Goal: Use online tool/utility: Use online tool/utility

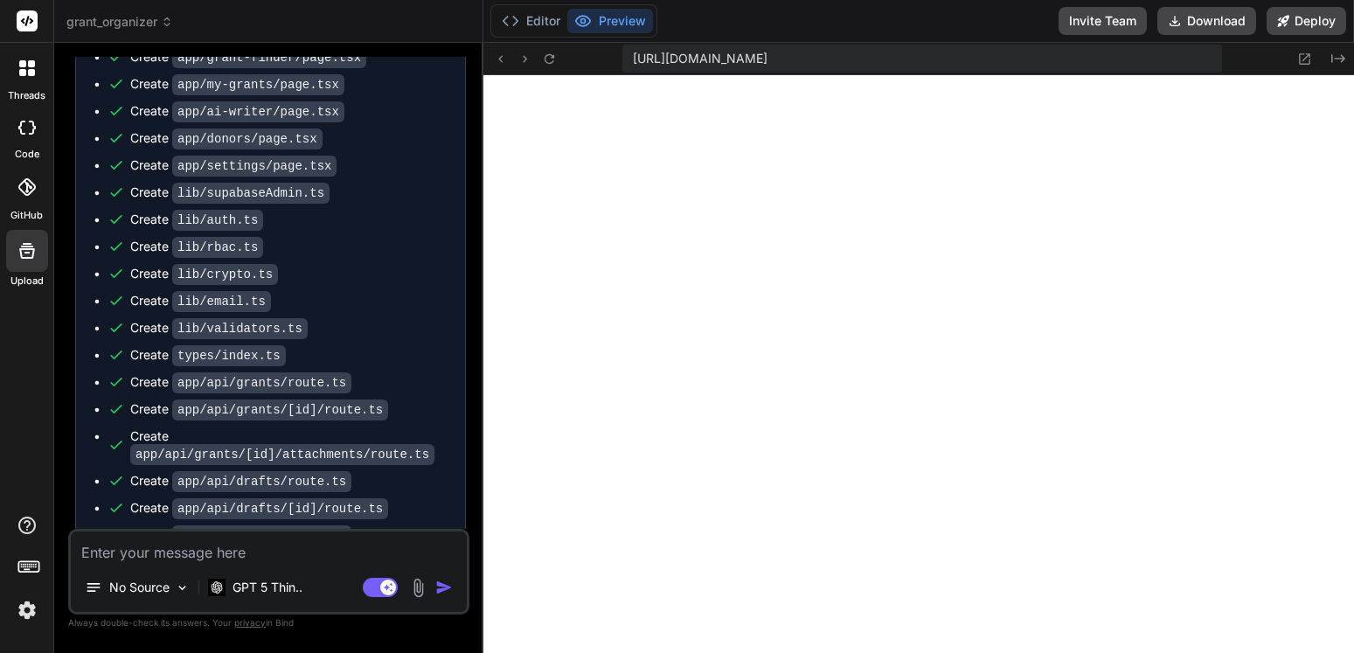
scroll to position [4953, 0]
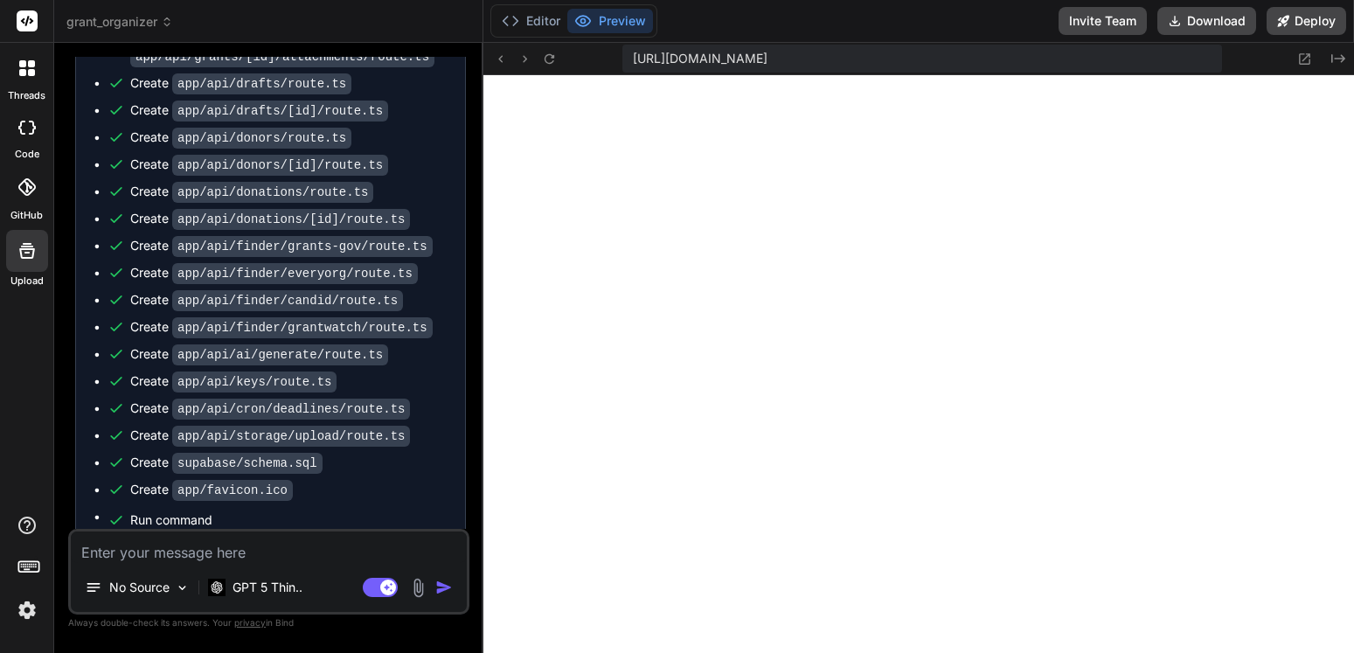
click at [216, 552] on textarea at bounding box center [269, 546] width 396 height 31
type textarea "o"
type textarea "x"
type textarea "ot"
type textarea "x"
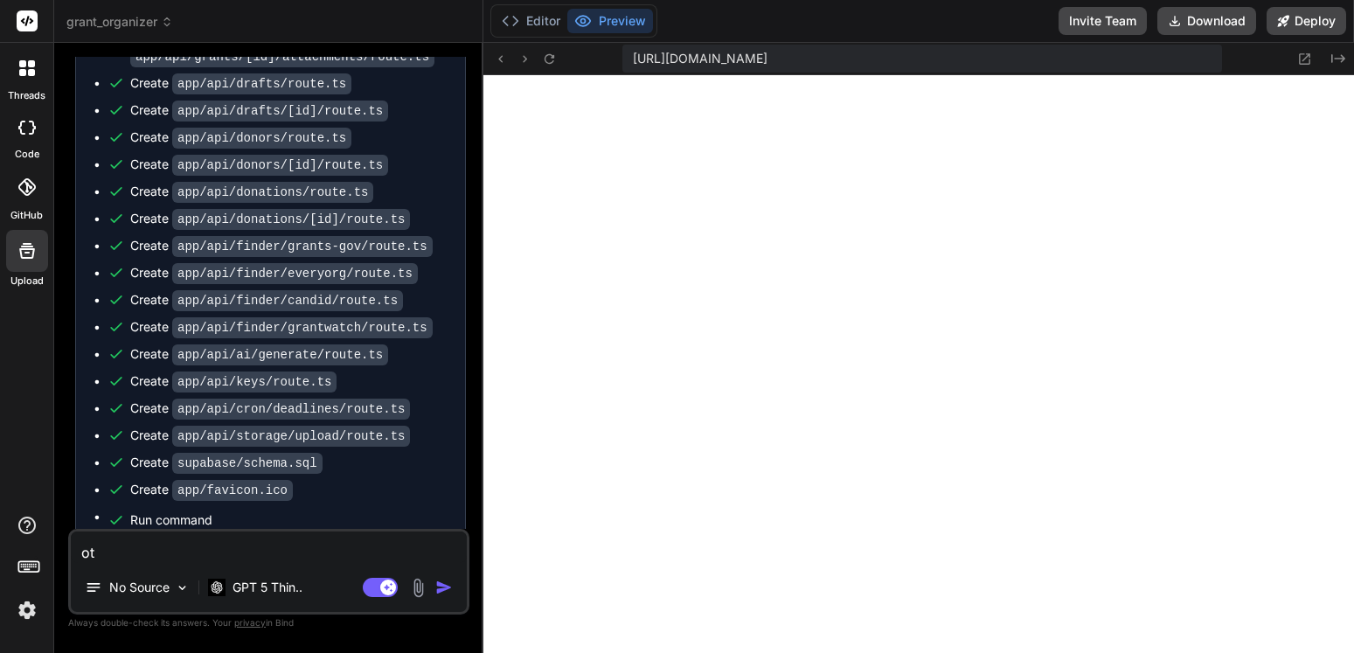
type textarea "ot"
type textarea "x"
type textarea "ot o"
type textarea "x"
type textarea "ot of"
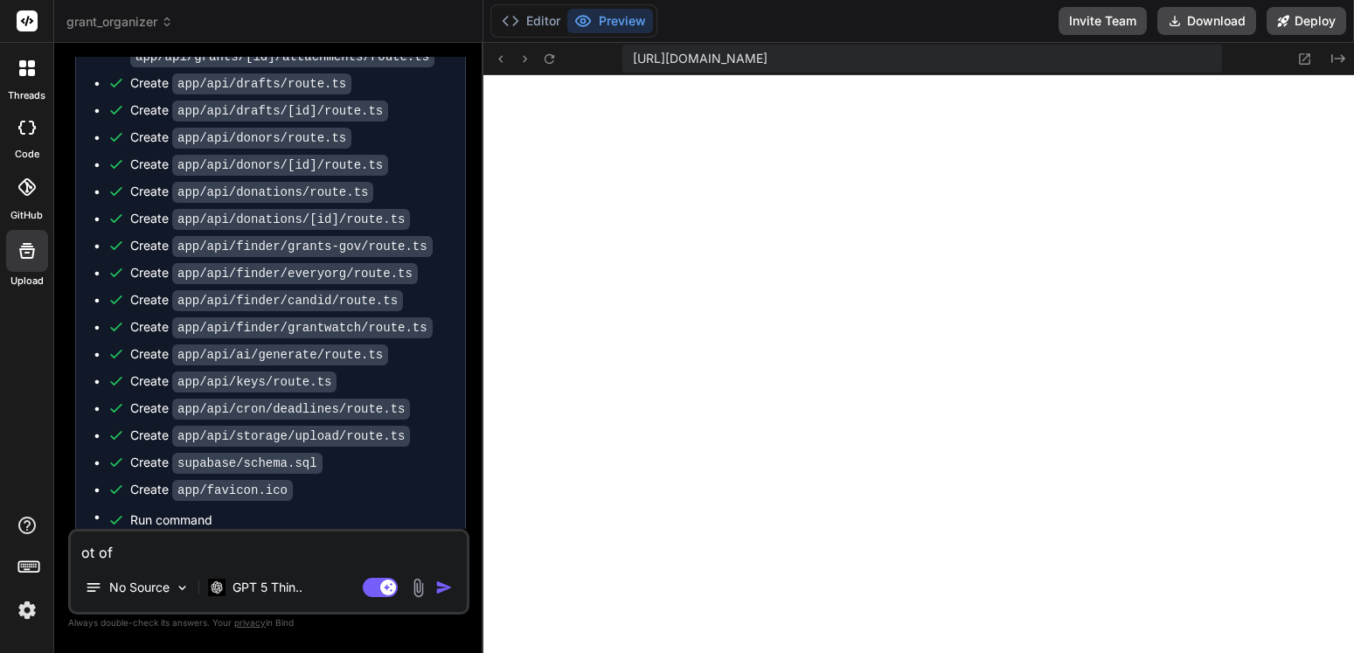
type textarea "x"
type textarea "ot of"
type textarea "x"
type textarea "ot of"
type textarea "x"
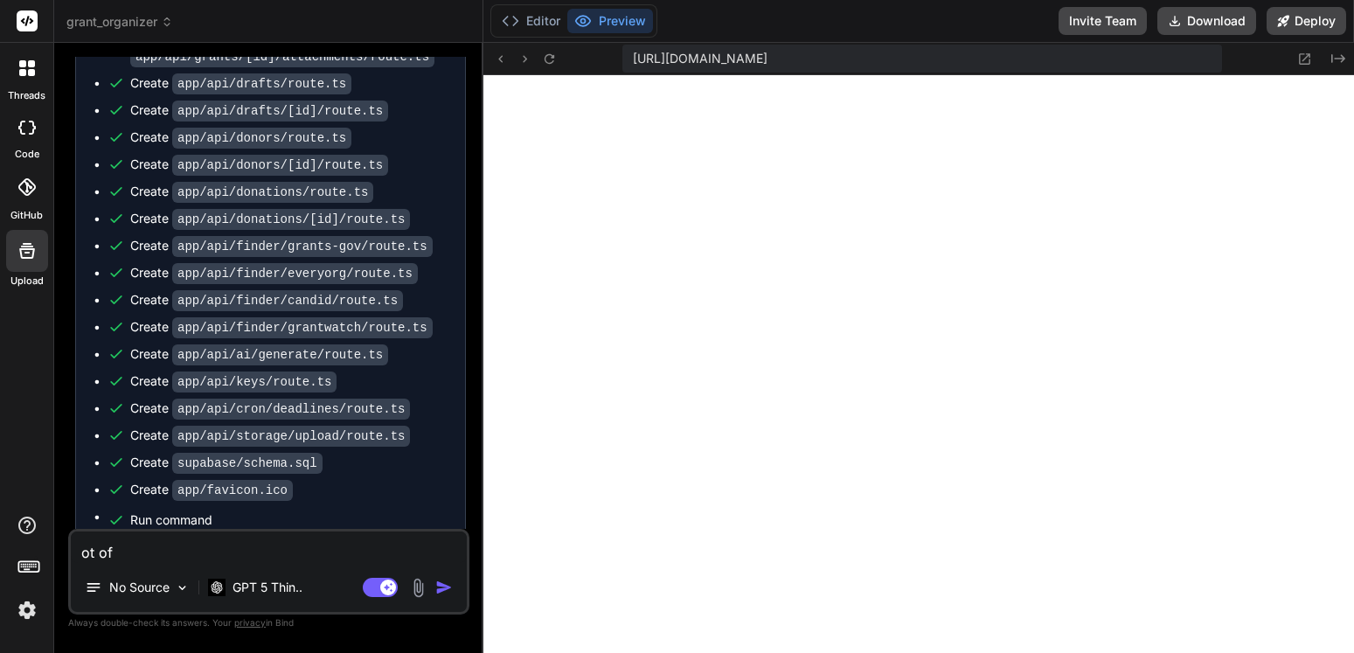
type textarea "ot o"
type textarea "x"
type textarea "ot"
type textarea "x"
type textarea "ot"
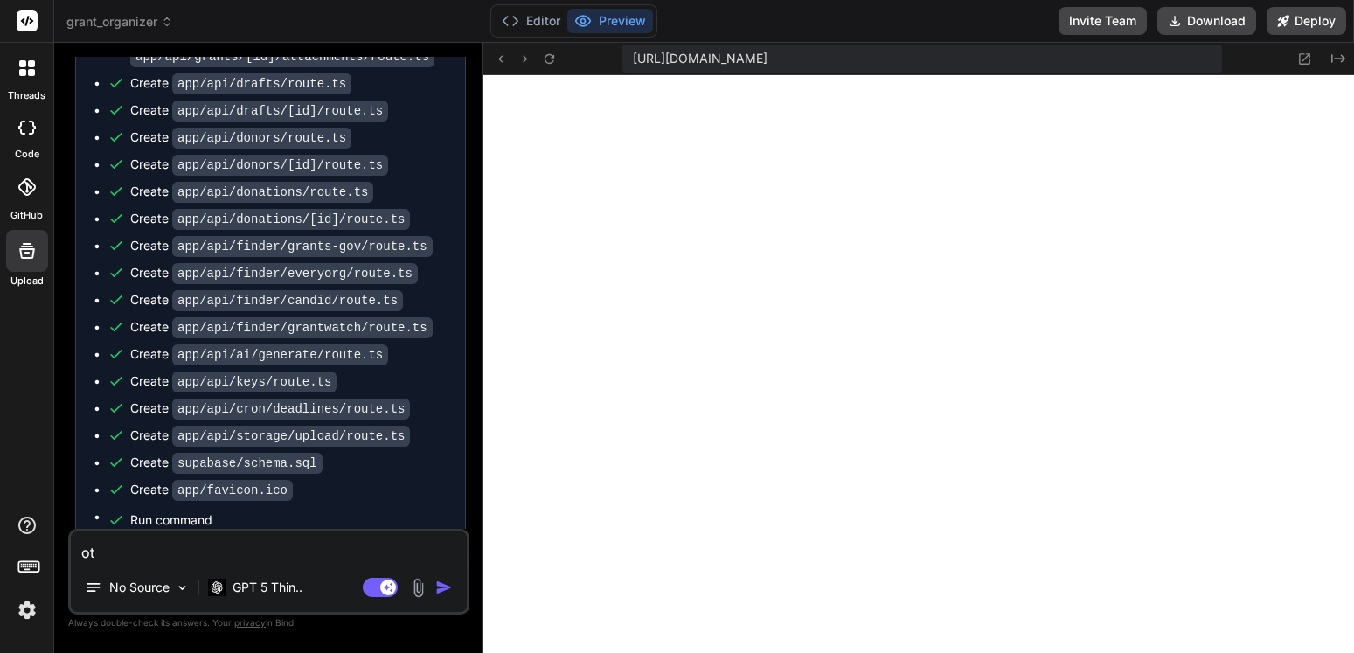
type textarea "x"
type textarea "o"
type textarea "x"
type textarea "l"
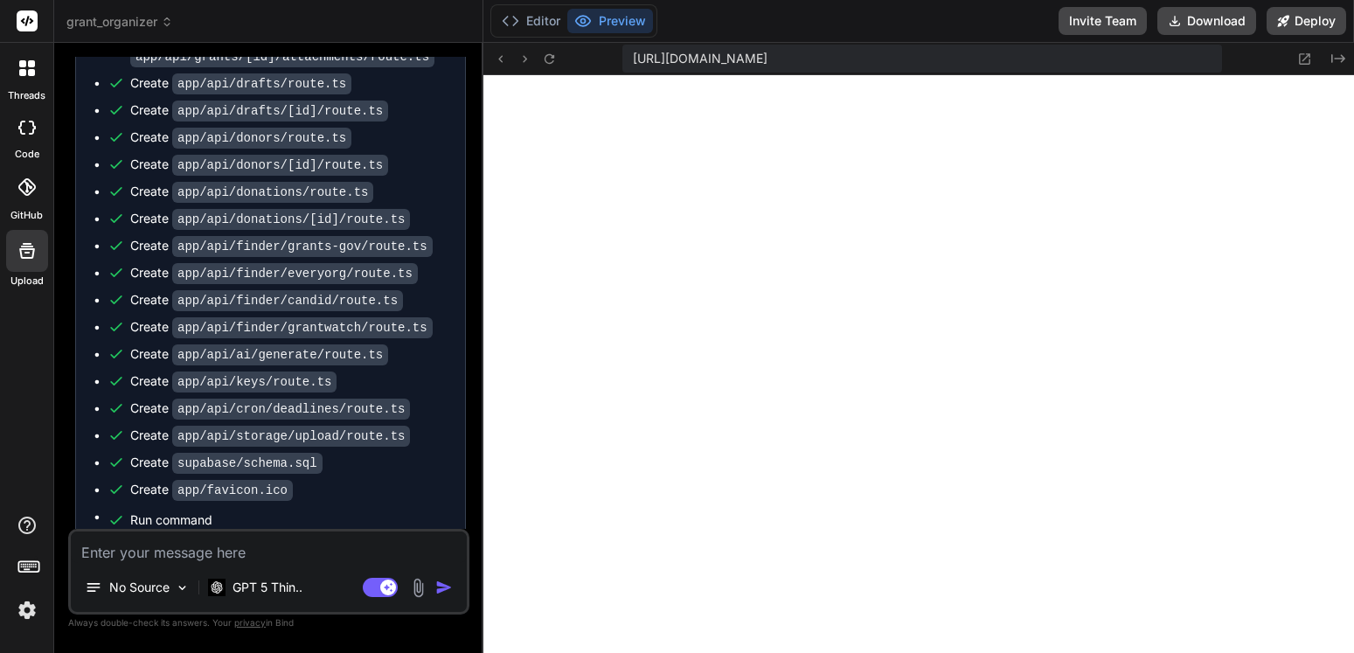
type textarea "x"
type textarea "lo"
type textarea "x"
type textarea "lot"
type textarea "x"
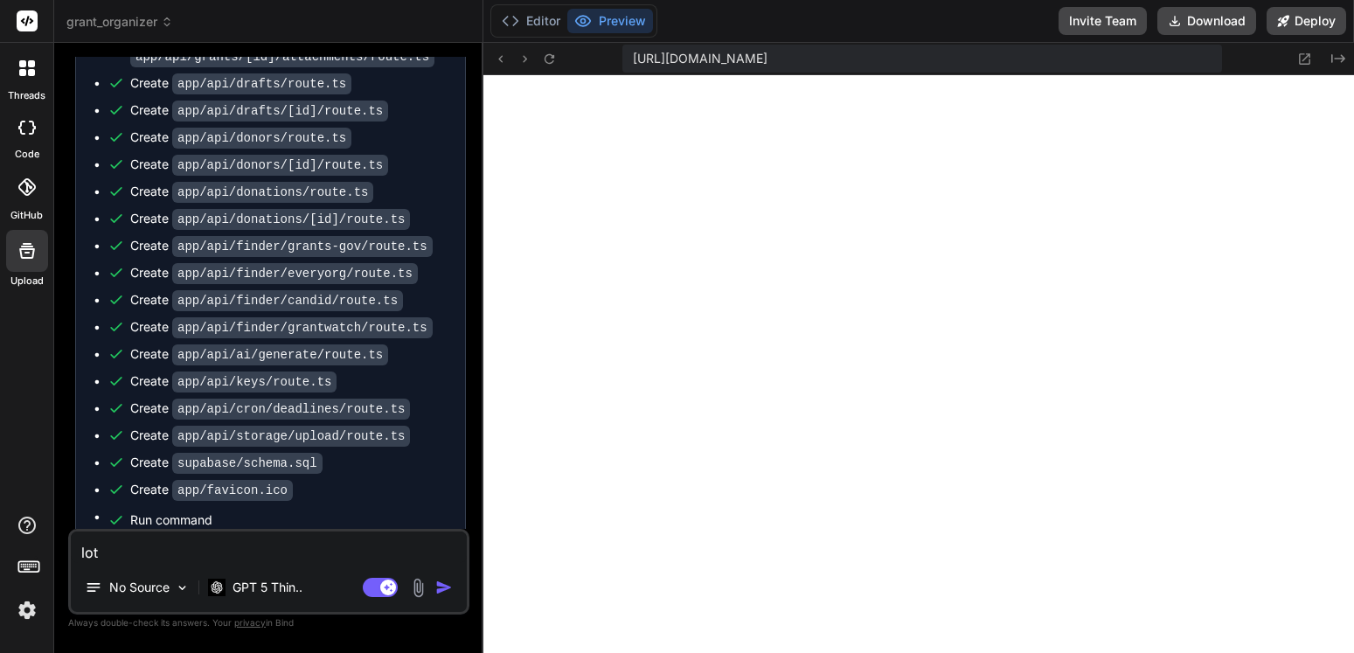
type textarea "lots"
type textarea "x"
type textarea "lots"
type textarea "x"
type textarea "lots o"
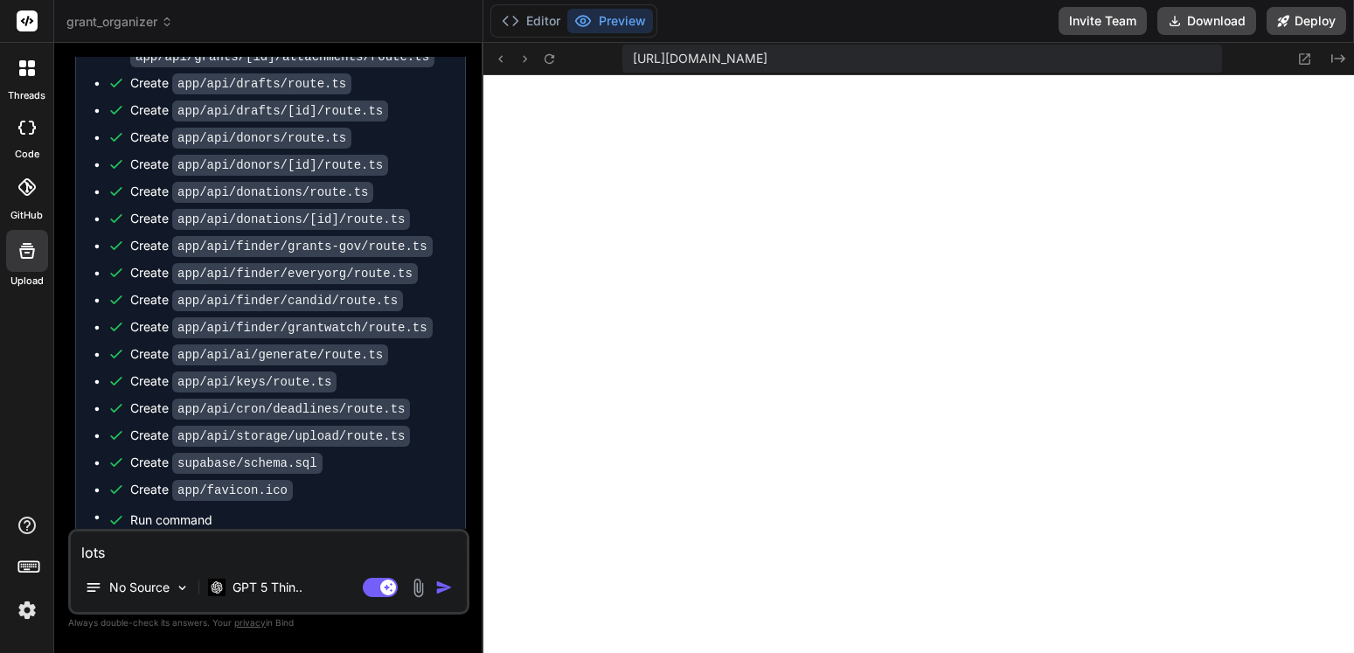
type textarea "x"
type textarea "lots of"
type textarea "x"
type textarea "lots of"
type textarea "x"
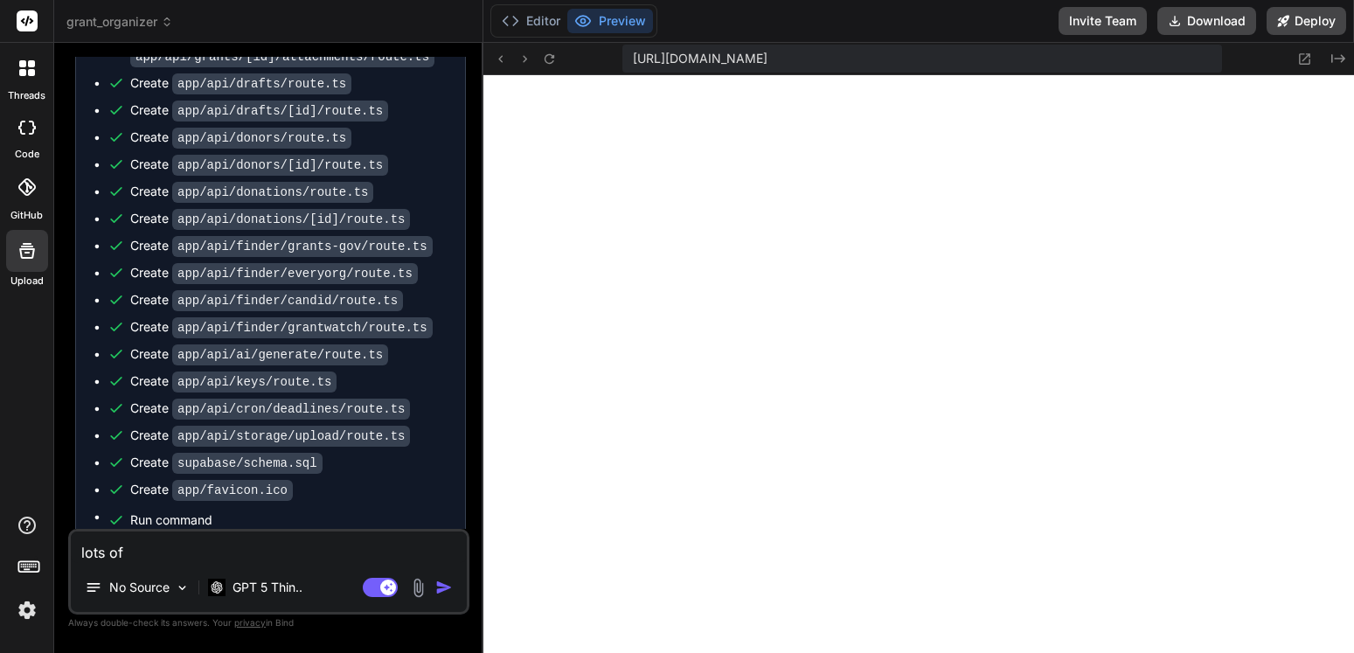
type textarea "lots of e"
type textarea "x"
type textarea "lots of er"
type textarea "x"
type textarea "lots of err"
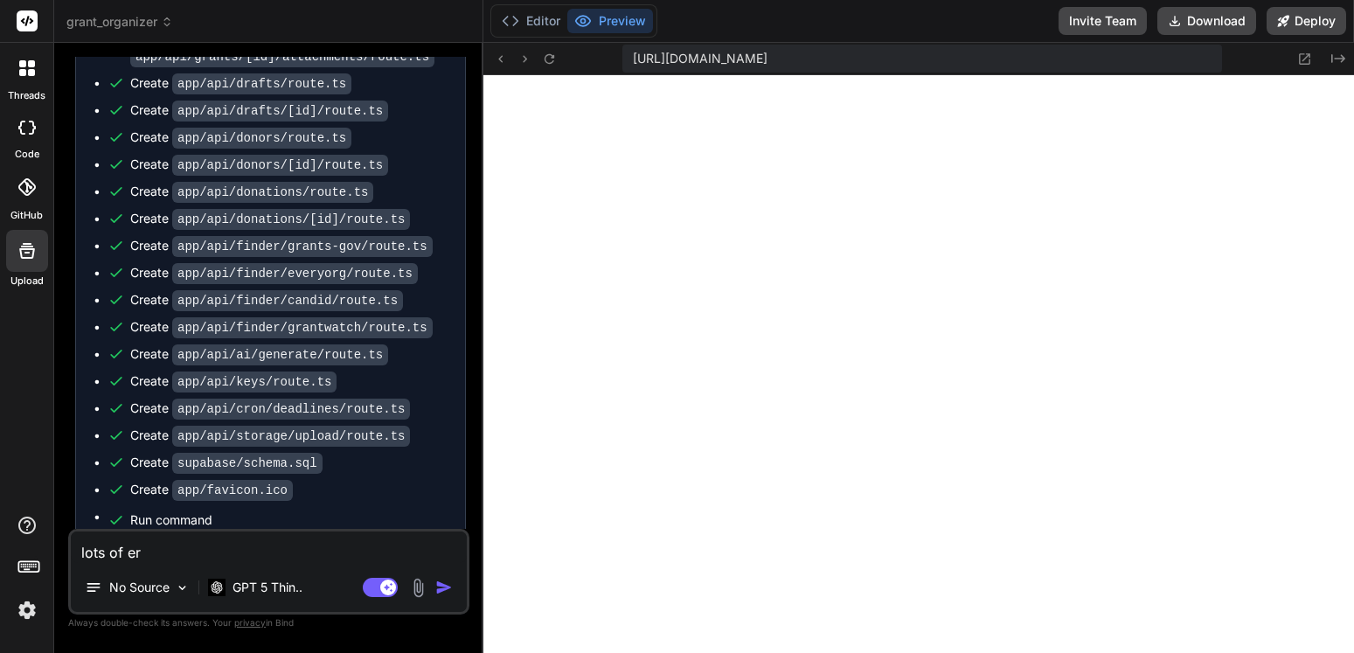
type textarea "x"
type textarea "lots of erro"
type textarea "x"
type textarea "lots of error"
type textarea "x"
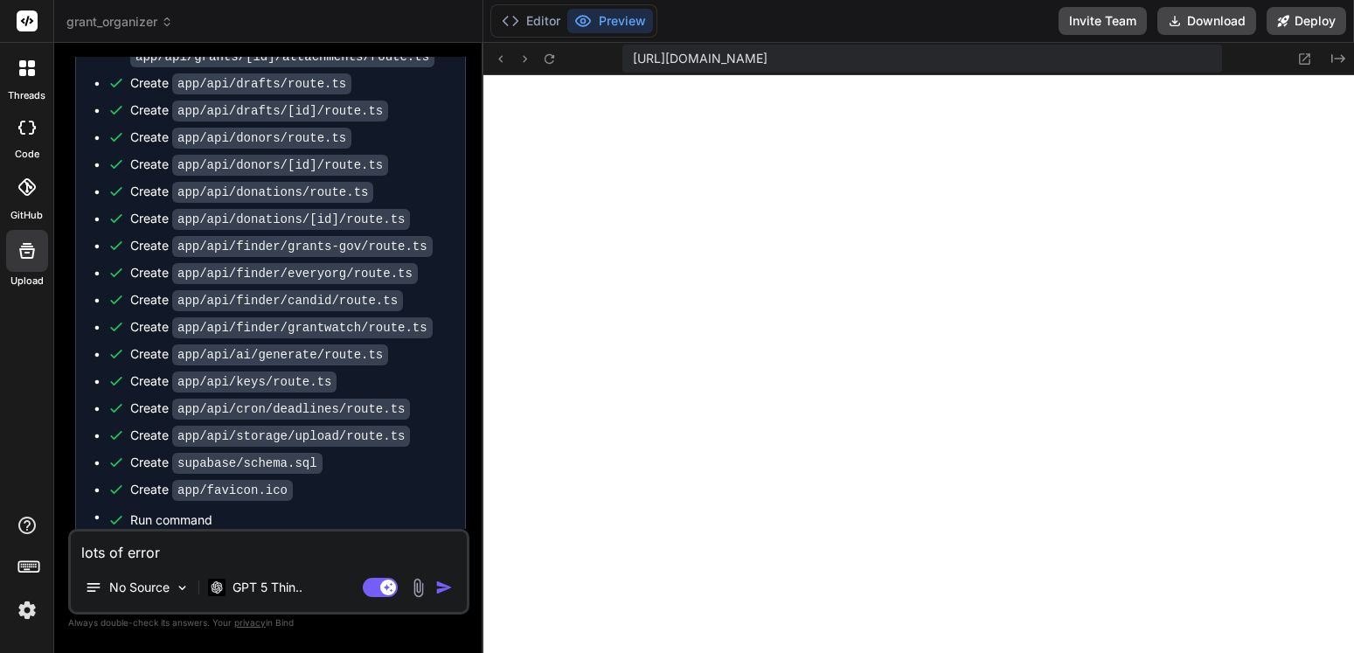
type textarea "lots of errors"
type textarea "x"
type textarea "lots of errors"
type textarea "x"
type textarea "lots of errors t"
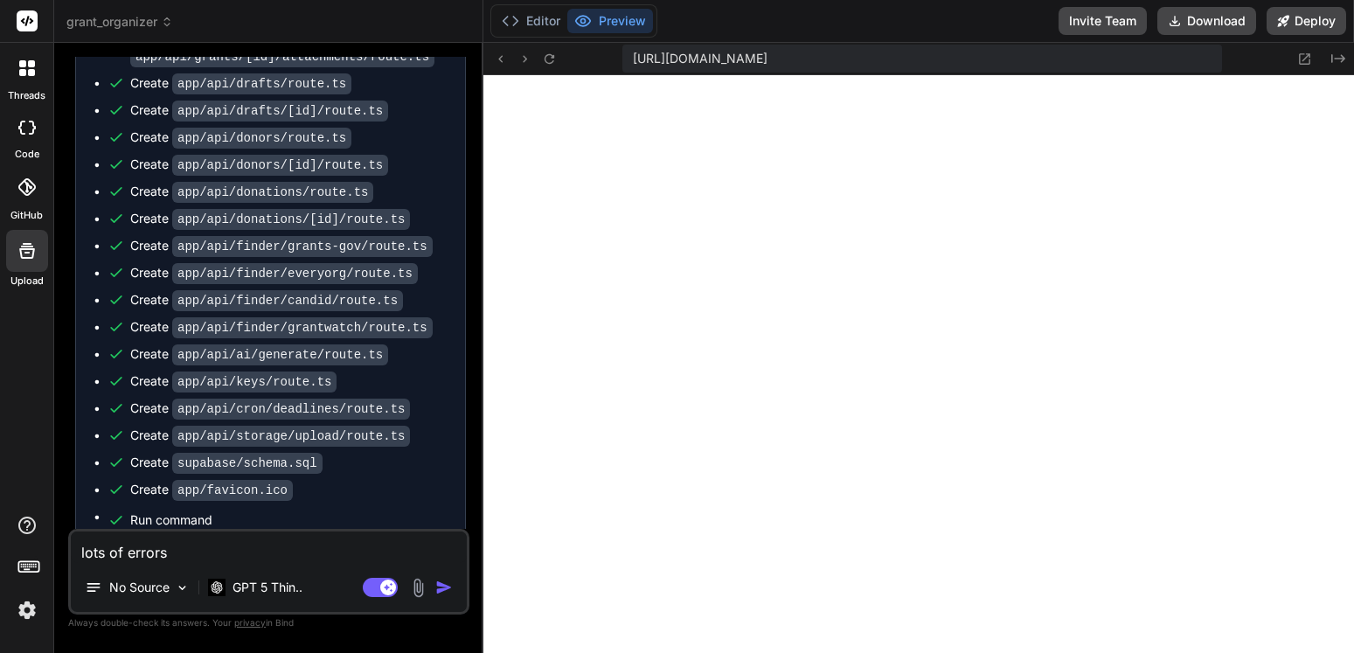
type textarea "x"
type textarea "lots of errors th"
type textarea "x"
type textarea "lots of errors tha"
type textarea "x"
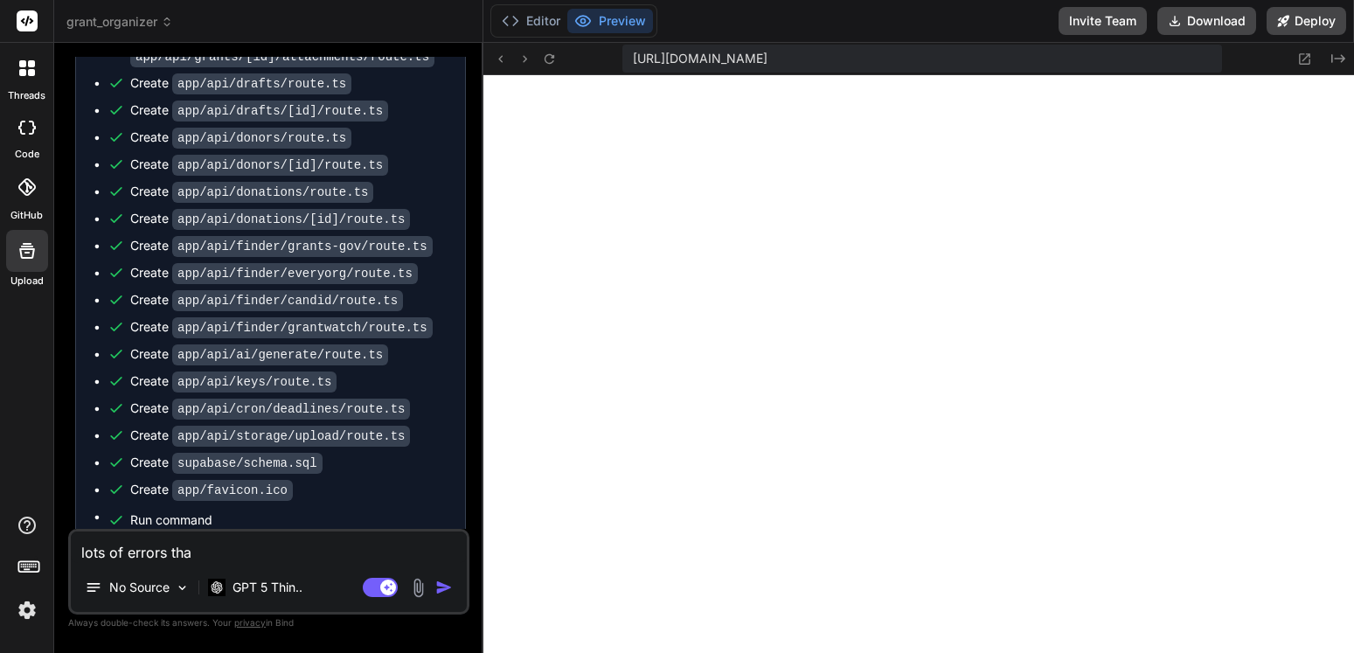
type textarea "lots of errors that"
type textarea "x"
type textarea "lots of errors that"
type textarea "x"
type textarea "lots of errors that n"
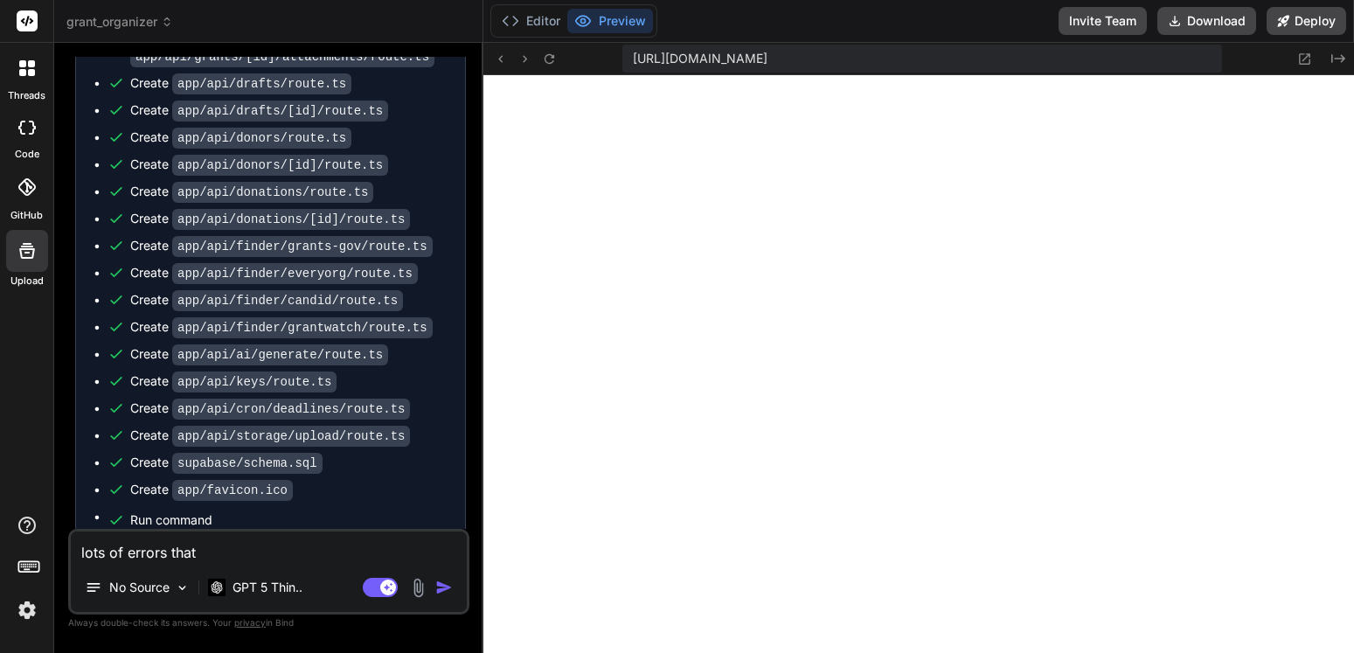
type textarea "x"
type textarea "lots of errors that ne"
type textarea "x"
type textarea "lots of errors that nee"
type textarea "x"
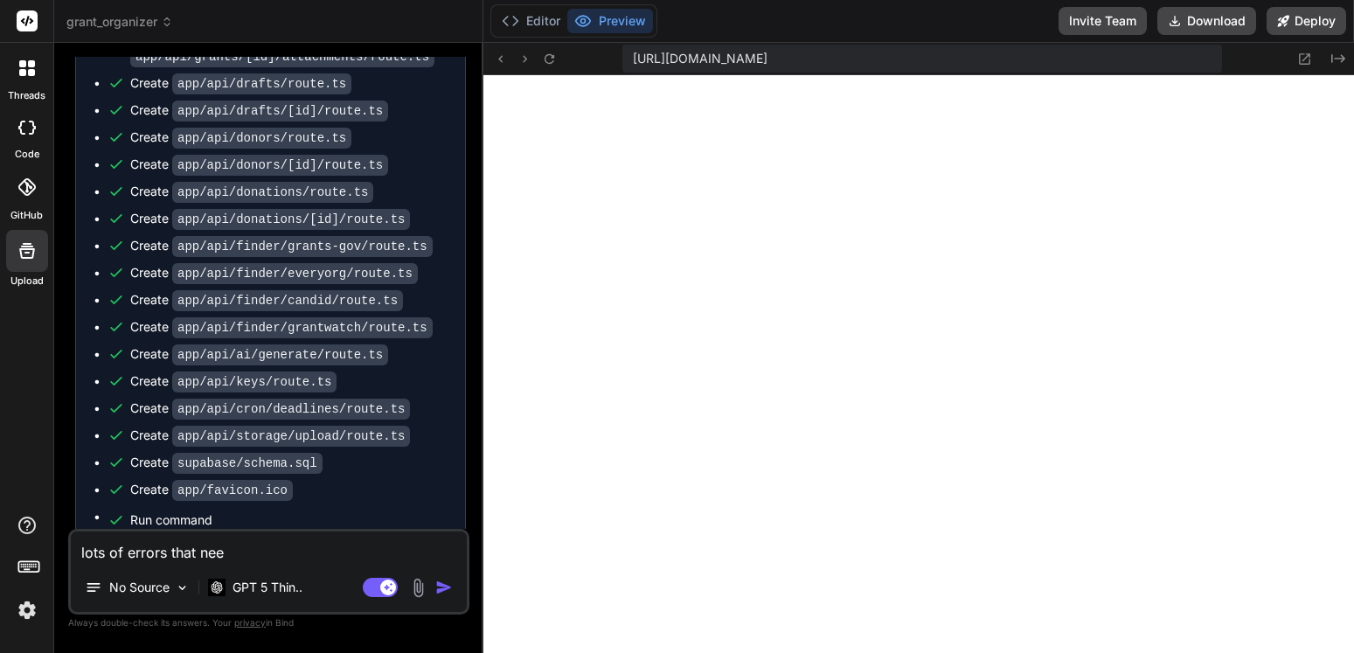
type textarea "lots of errors that need"
type textarea "x"
type textarea "lots of errors that need"
type textarea "x"
type textarea "lots of errors that need g"
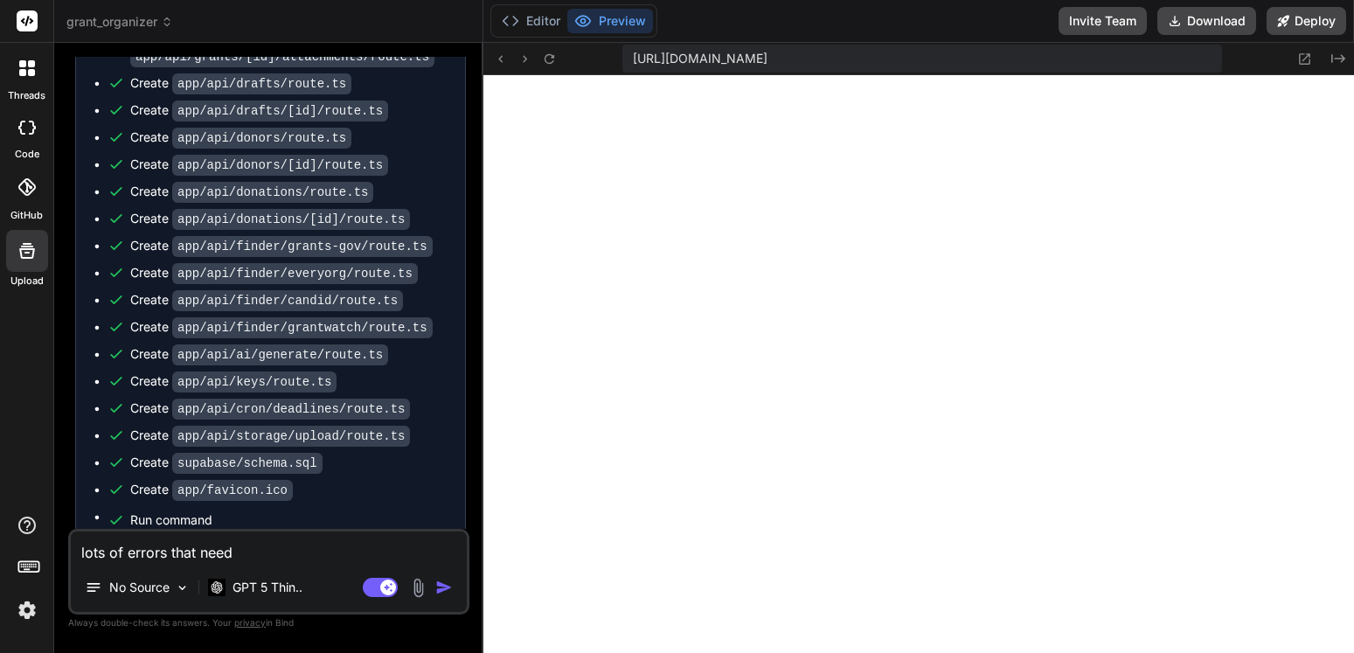
type textarea "x"
type textarea "lots of errors that need gr"
type textarea "x"
type textarea "lots of errors that need gra"
type textarea "x"
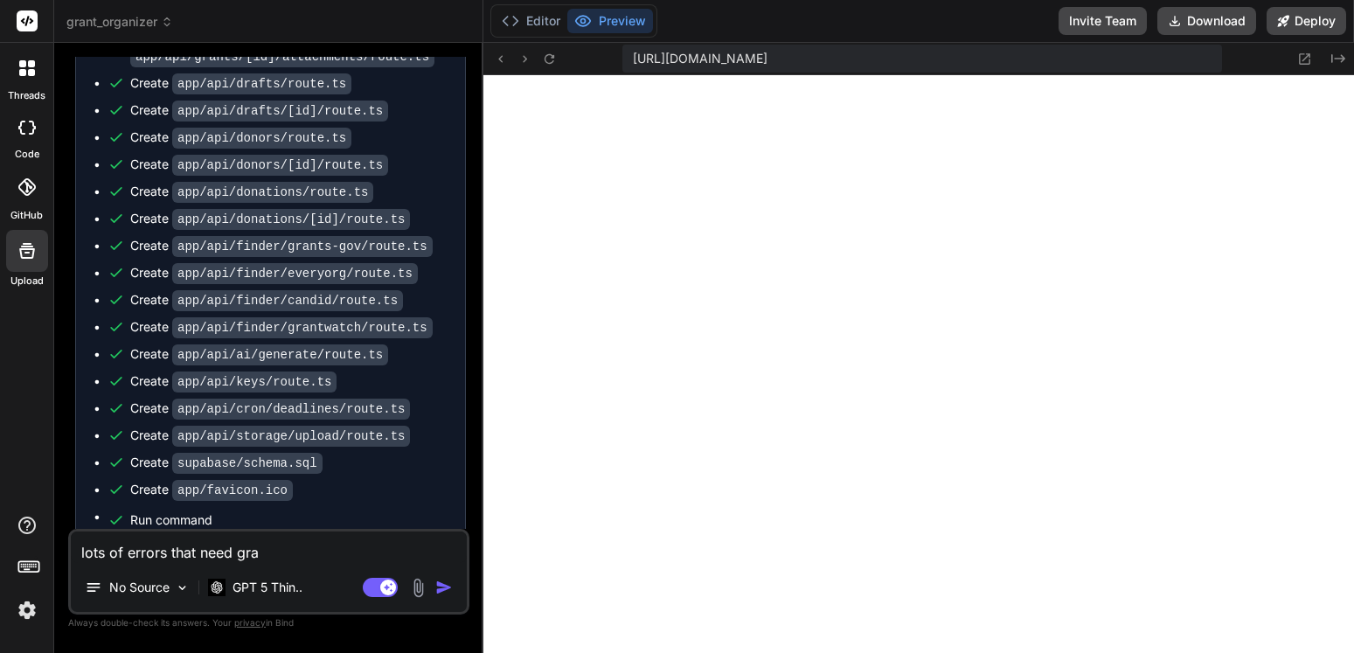
type textarea "lots of errors that need grac"
type textarea "x"
type textarea "lots of errors that need grace"
type textarea "x"
type textarea "lots of errors that need gracef"
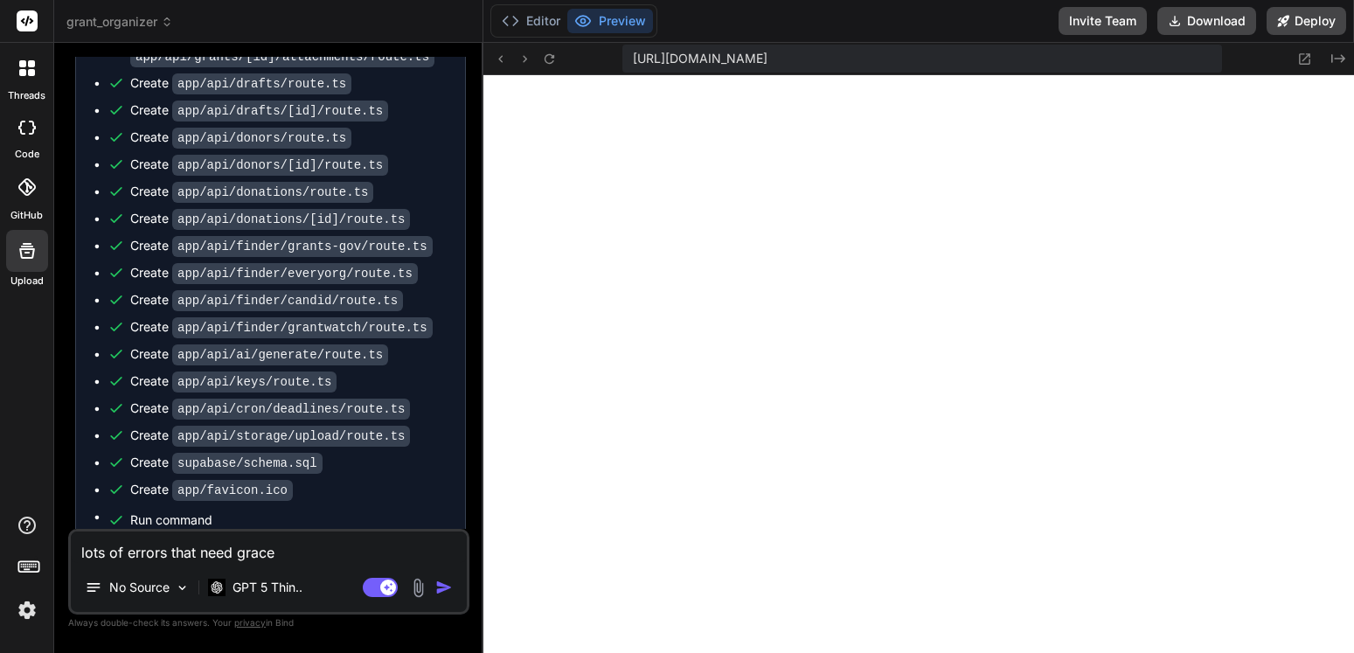
type textarea "x"
type textarea "lots of errors that need gracefu"
type textarea "x"
type textarea "lots of errors that need graceful"
type textarea "x"
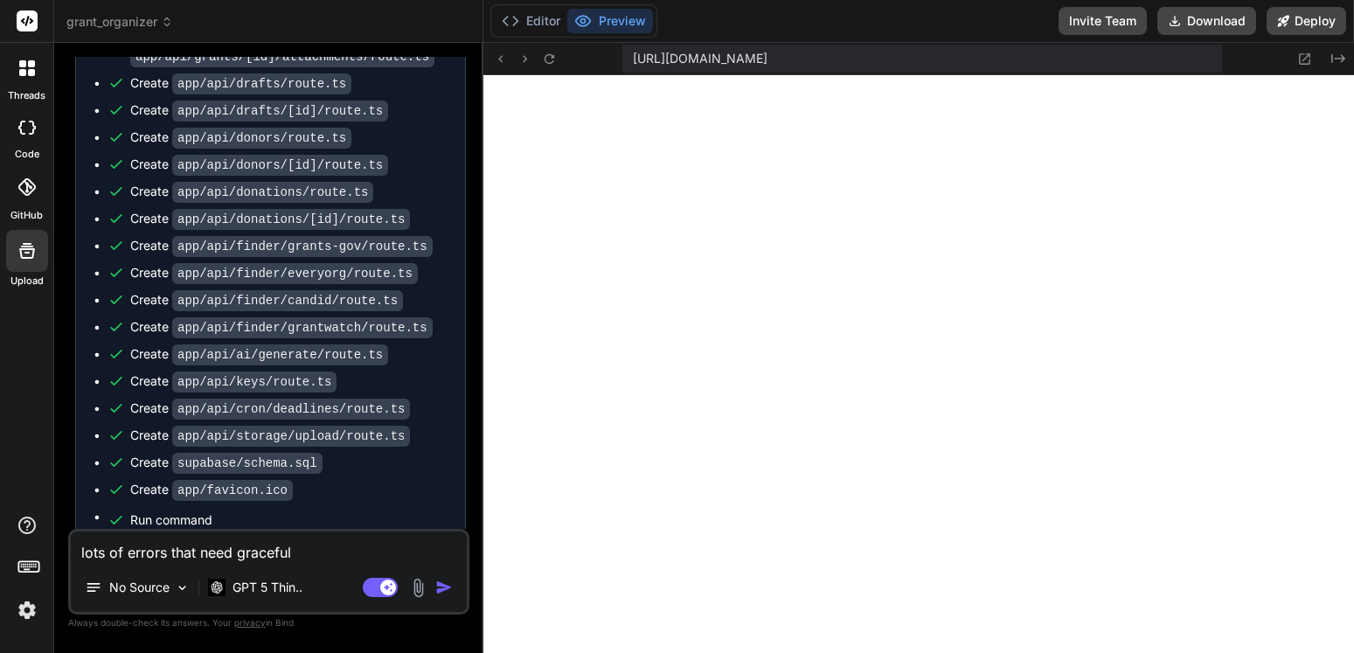
type textarea "lots of errors that need gracefull"
type textarea "x"
type textarea "lots of errors that need gracefully"
type textarea "x"
type textarea "lots of errors that need gracefully"
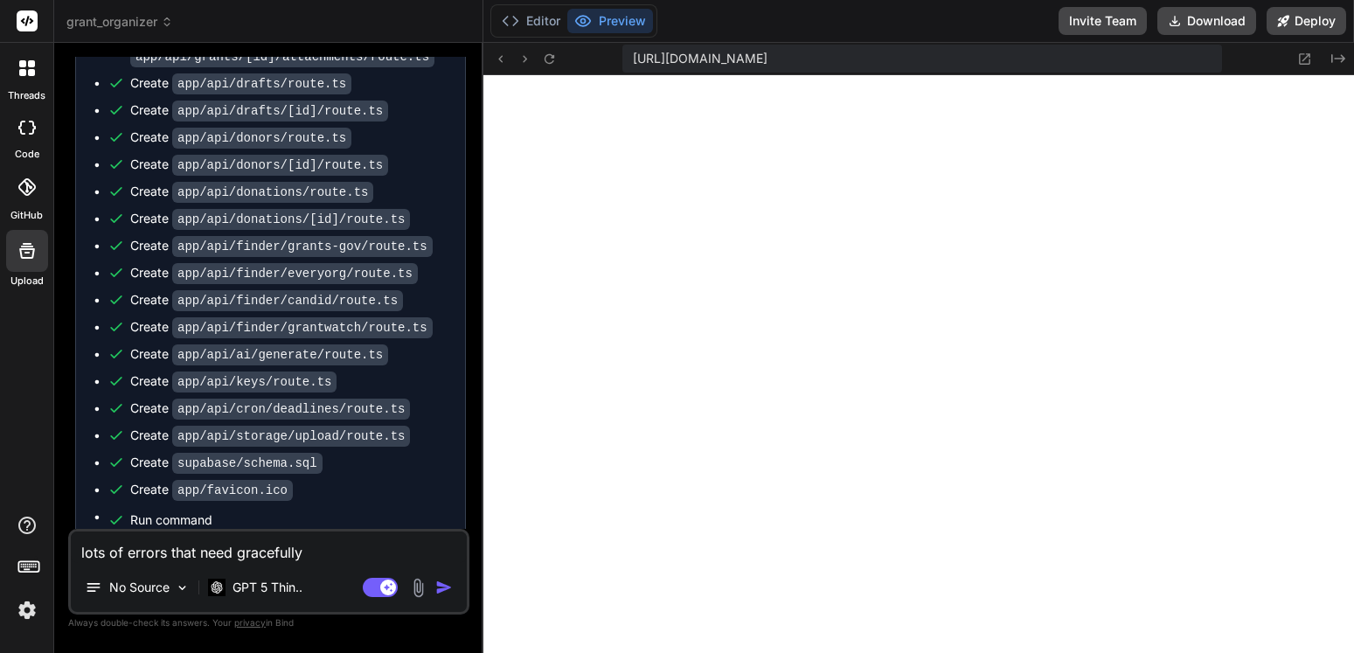
type textarea "x"
type textarea "lots of errors that need gracefully h"
type textarea "x"
type textarea "lots of errors that need gracefully ha"
type textarea "x"
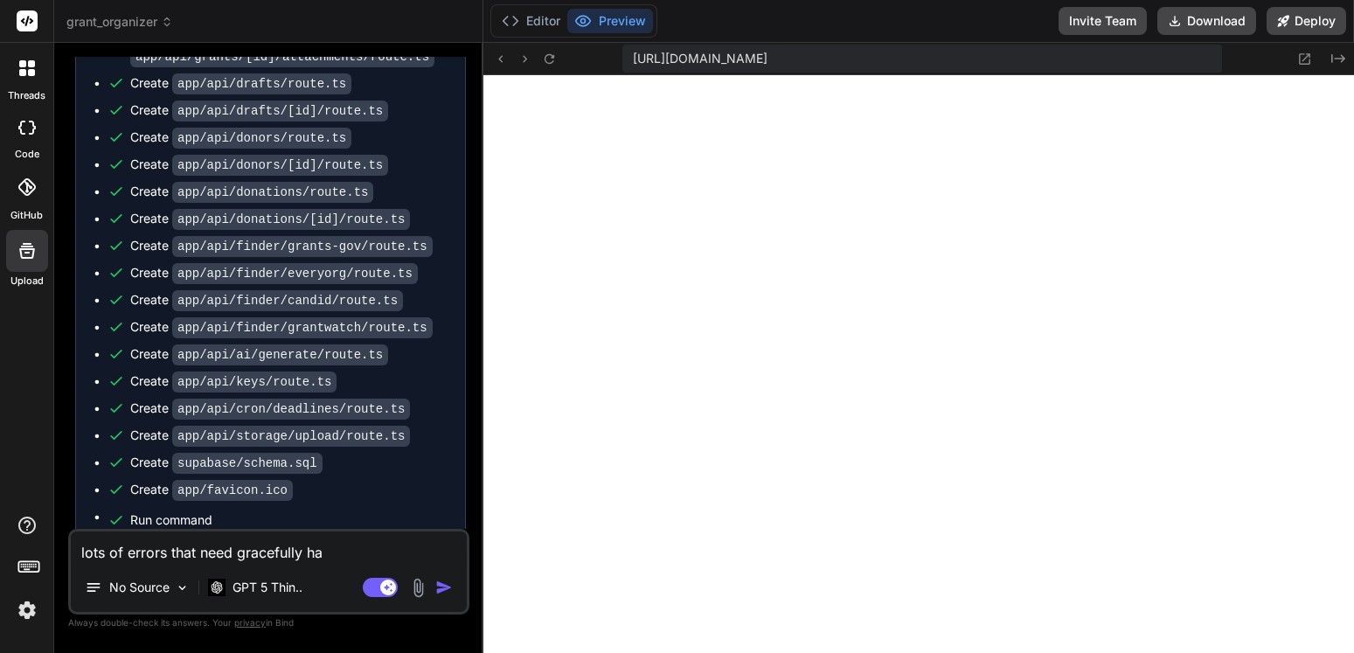
type textarea "lots of errors that need gracefully han"
type textarea "x"
type textarea "lots of errors that need gracefully hand"
type textarea "x"
type textarea "lots of errors that need gracefully handl"
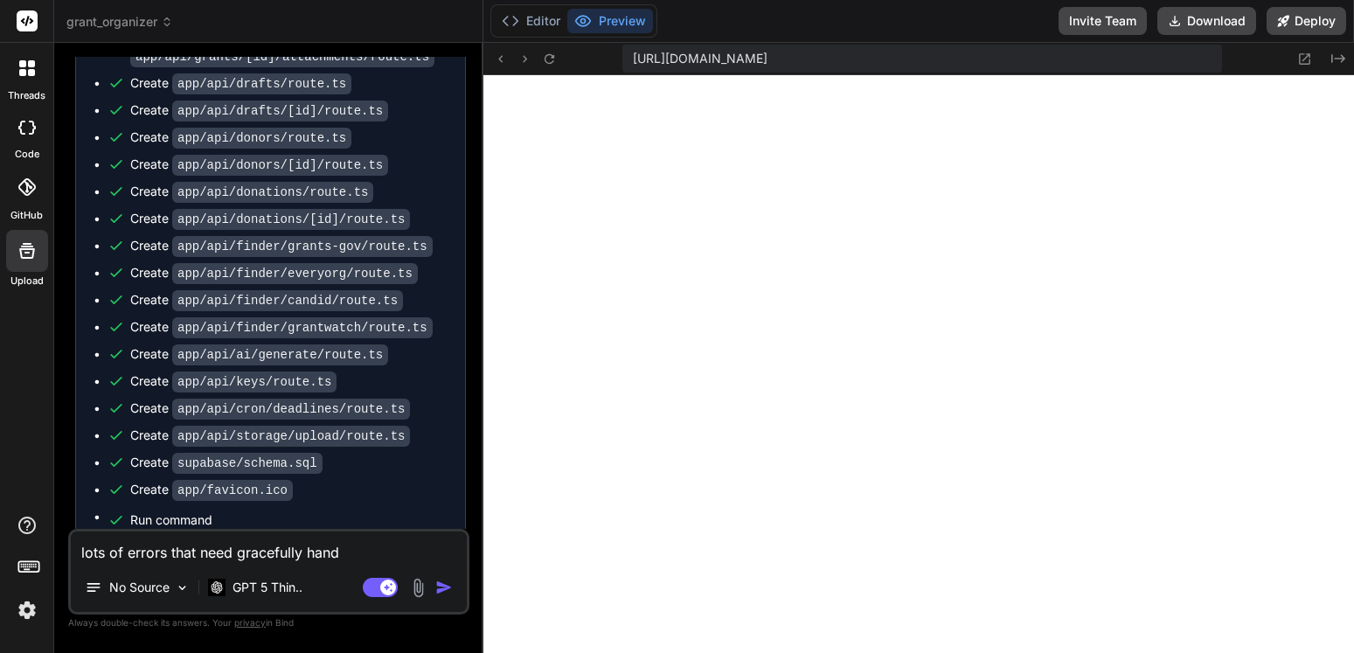
type textarea "x"
type textarea "lots of errors that need gracefully handle"
type textarea "x"
type textarea "lots of errors that need gracefully handled"
type textarea "x"
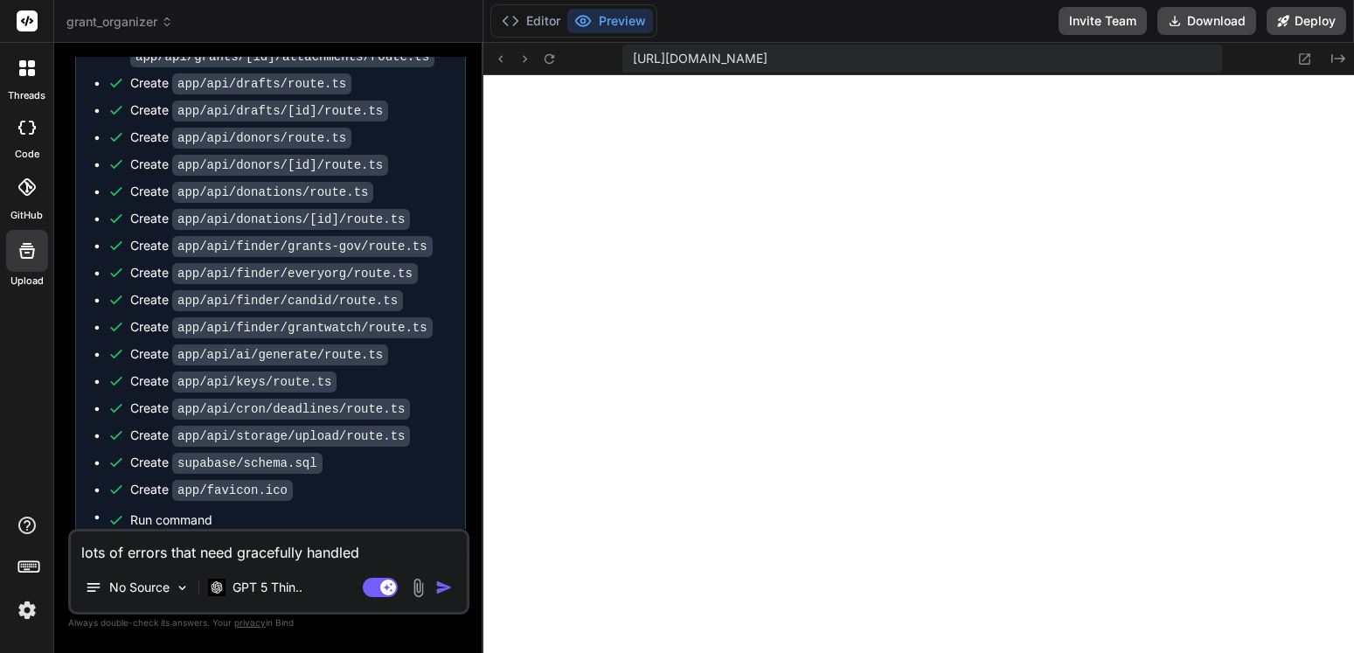
type textarea "lots of errors that need gracefully handled"
type textarea "x"
type textarea "lots of errors that need gracefully handled b"
type textarea "x"
type textarea "lots of errors that need gracefully handled be"
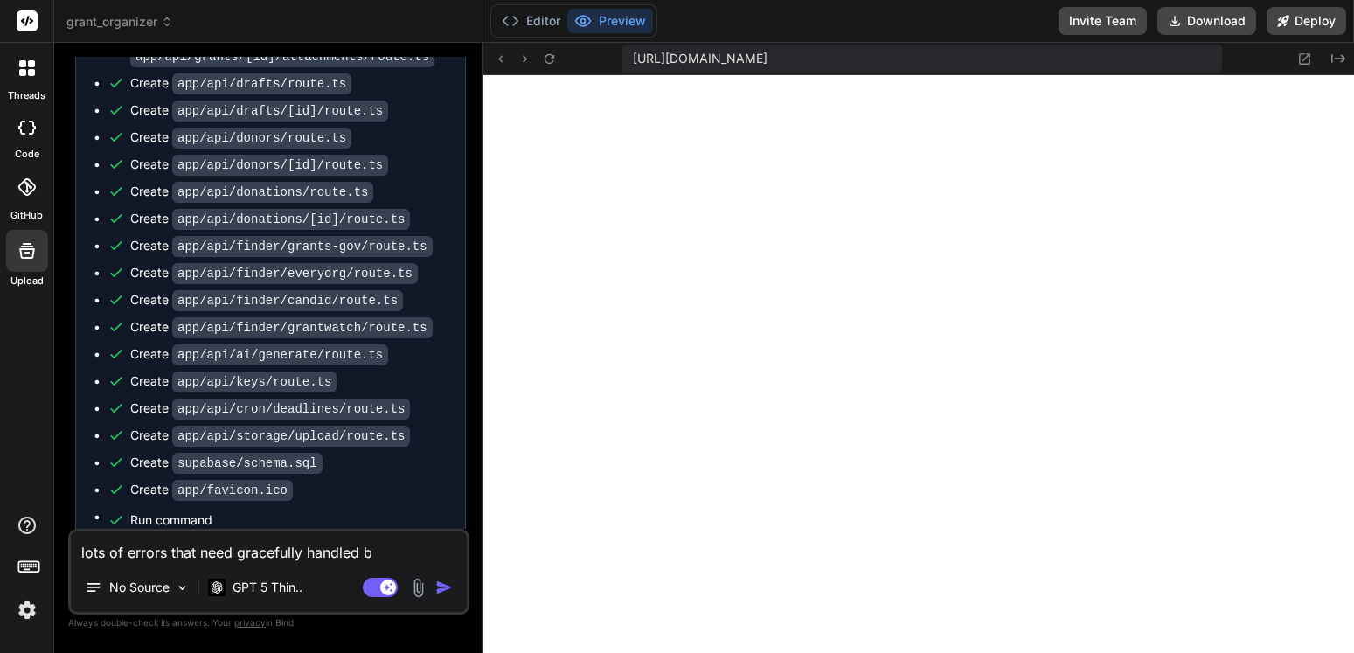
type textarea "x"
type textarea "lots of errors that need gracefully handled bec"
type textarea "x"
type textarea "lots of errors that need gracefully handled beca"
type textarea "x"
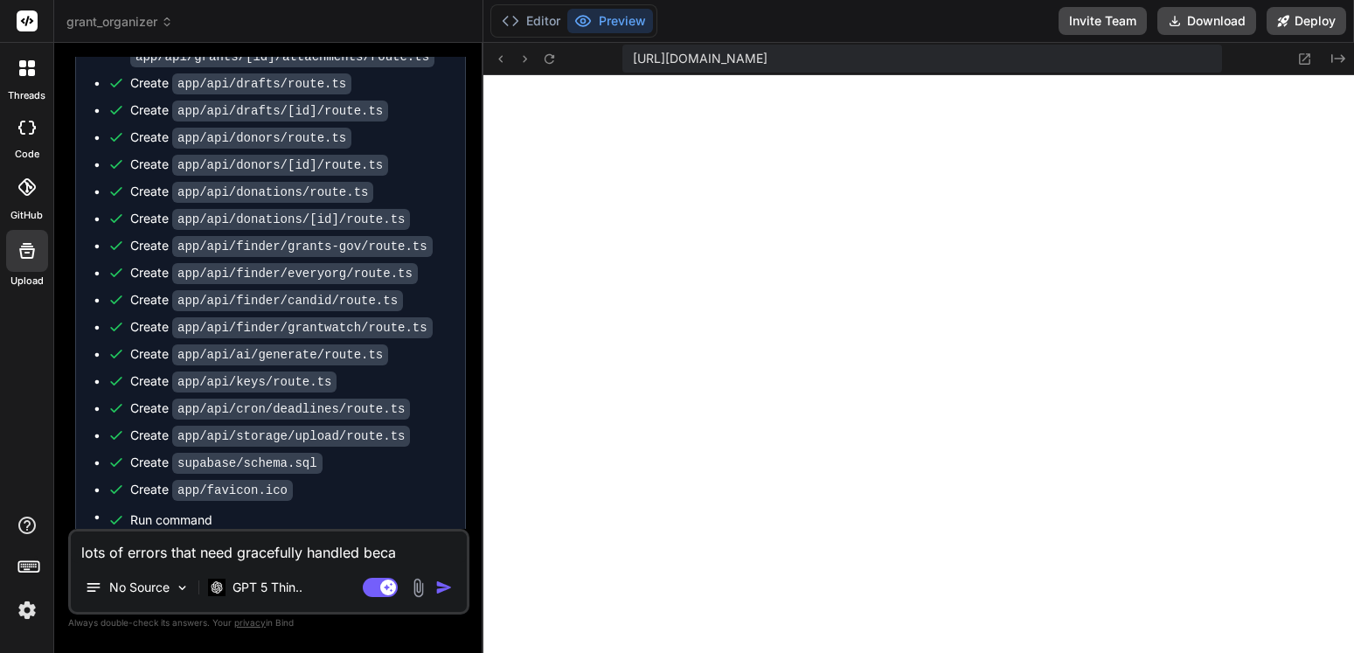
type textarea "lots of errors that need gracefully handled becau"
type textarea "x"
type textarea "lots of errors that need gracefully handled becaus"
type textarea "x"
type textarea "lots of errors that need gracefully handled because"
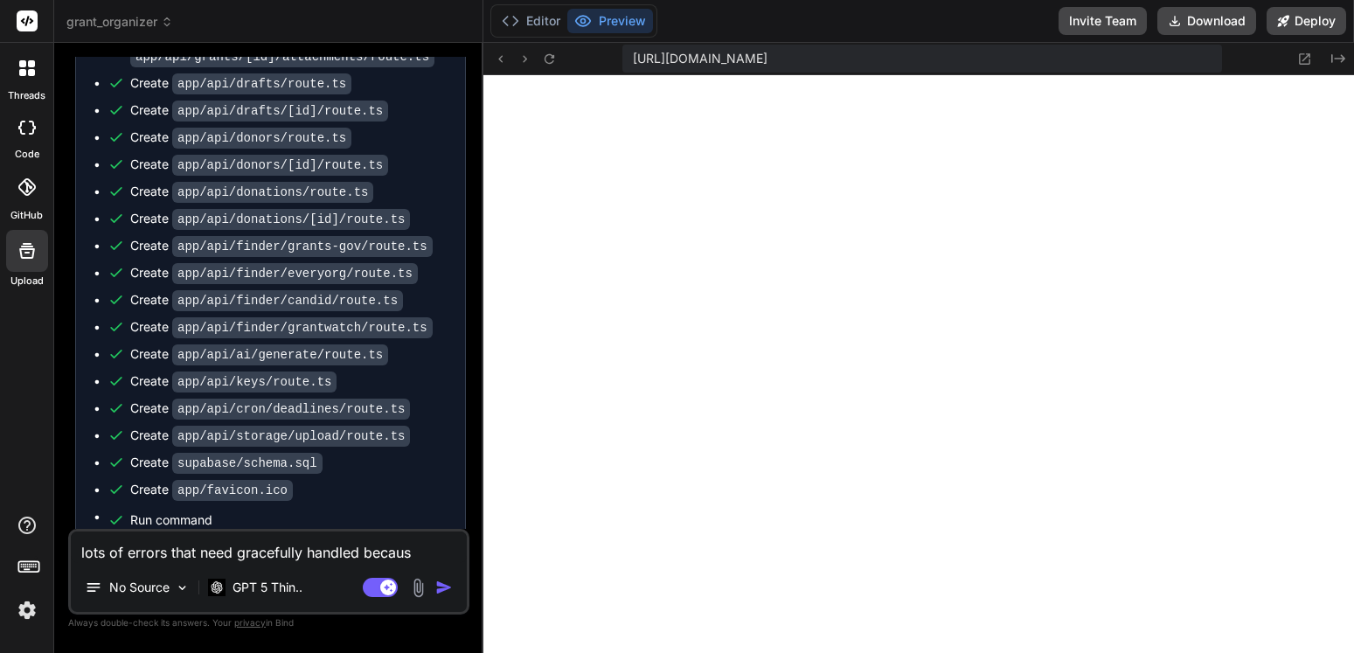
type textarea "x"
type textarea "lots of errors that need gracefully handled because"
type textarea "x"
type textarea "lots of errors that need gracefully handled because o"
type textarea "x"
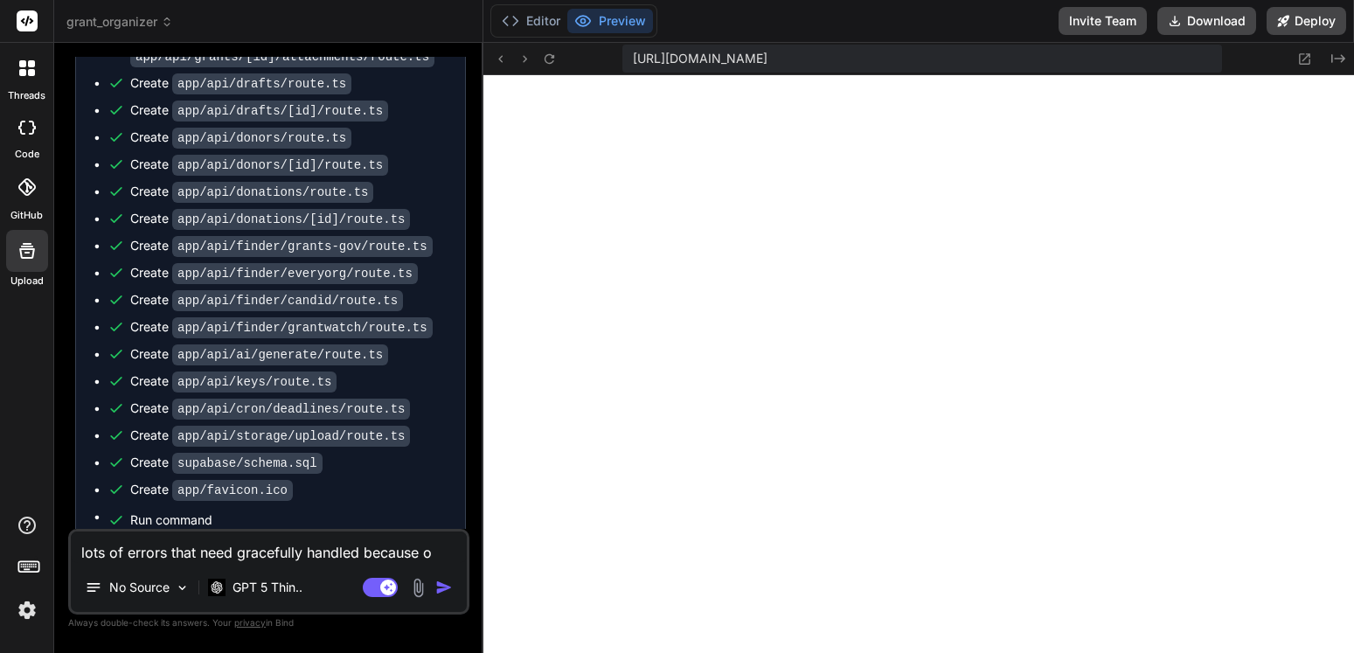
type textarea "lots of errors that need gracefully handled because of"
type textarea "x"
type textarea "lots of errors that need gracefully handled because of"
type textarea "x"
type textarea "lots of errors that need gracefully handled because of h"
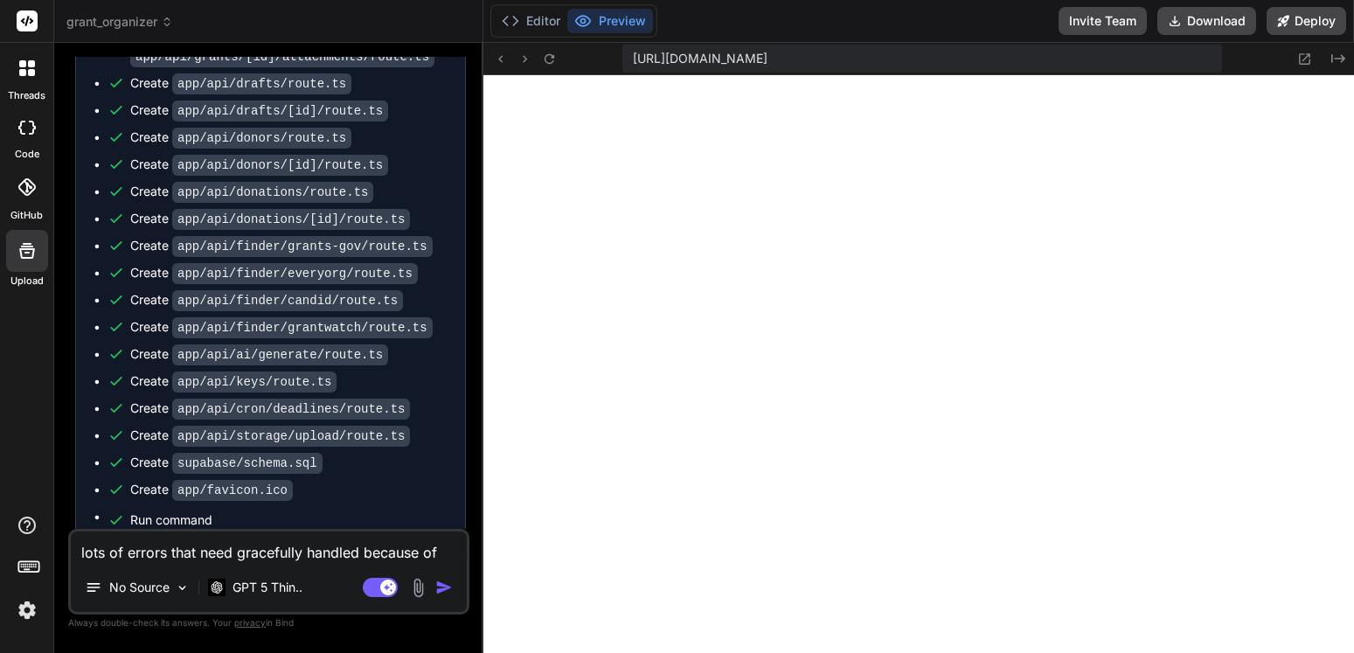
type textarea "x"
type textarea "lots of errors that need gracefully handled because of ht"
type textarea "x"
type textarea "lots of errors that need gracefully handled because of hte"
type textarea "x"
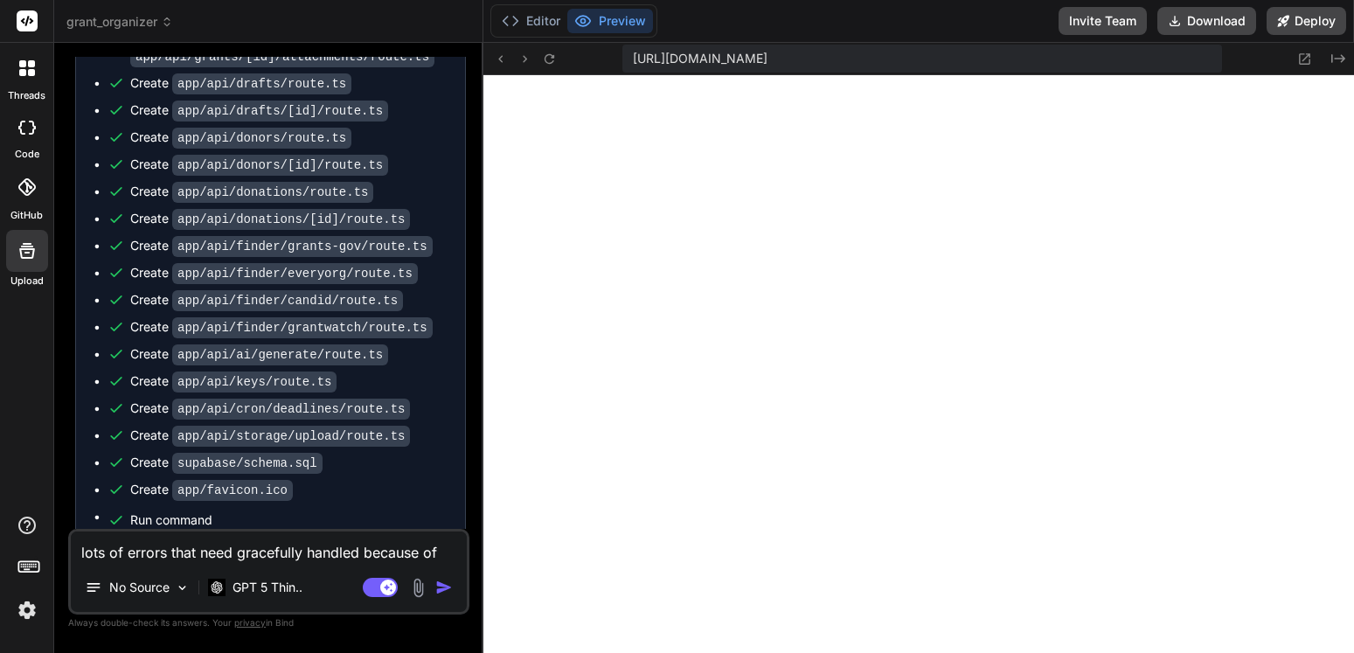
type textarea "lots of errors that need gracefully handled because of hte"
type textarea "x"
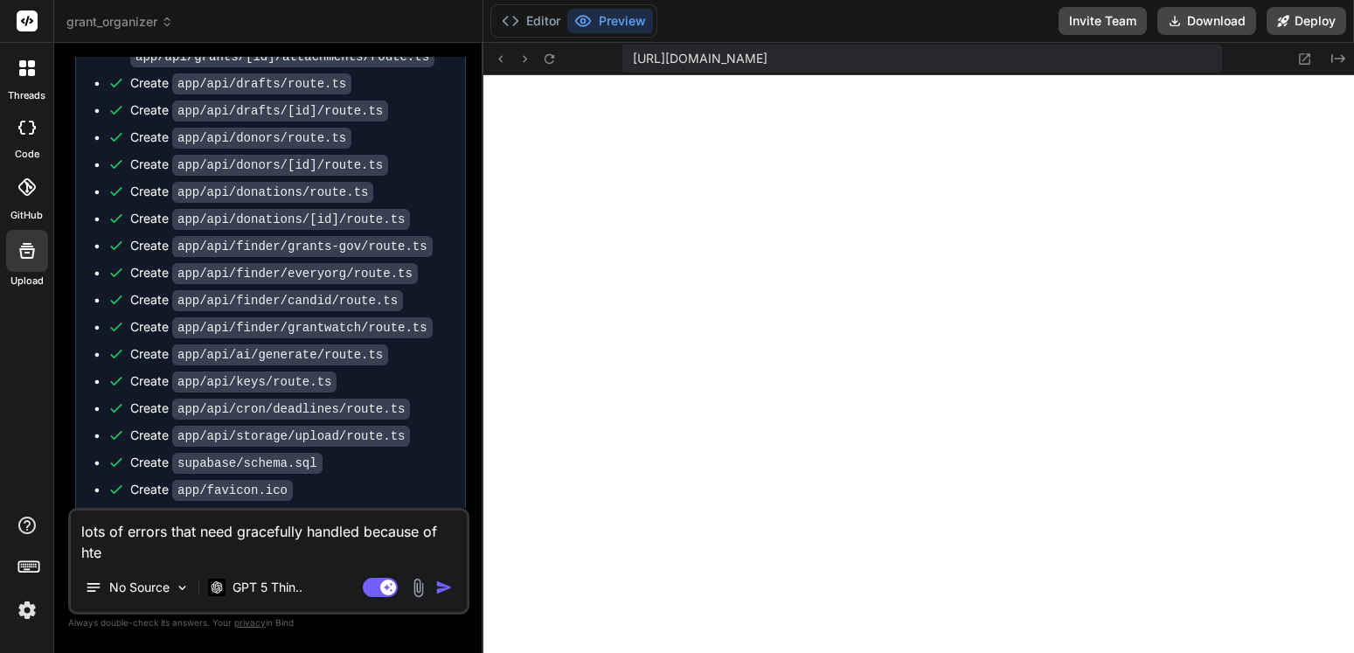
type textarea "lots of errors that need gracefully handled because of hte m"
type textarea "x"
type textarea "lots of errors that need gracefully handled because of hte mi"
type textarea "x"
type textarea "lots of errors that need gracefully handled because of hte mis"
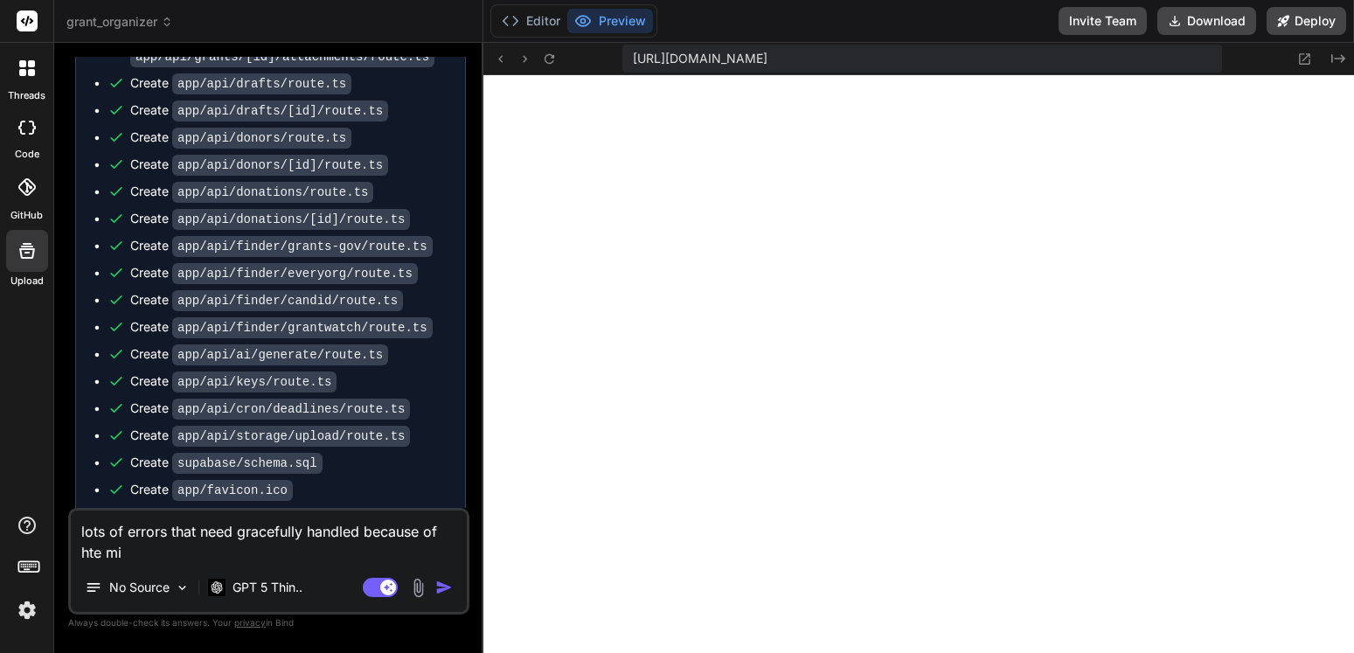
type textarea "x"
type textarea "lots of errors that need gracefully handled because of hte miss"
type textarea "x"
type textarea "lots of errors that need gracefully handled because of hte missi"
type textarea "x"
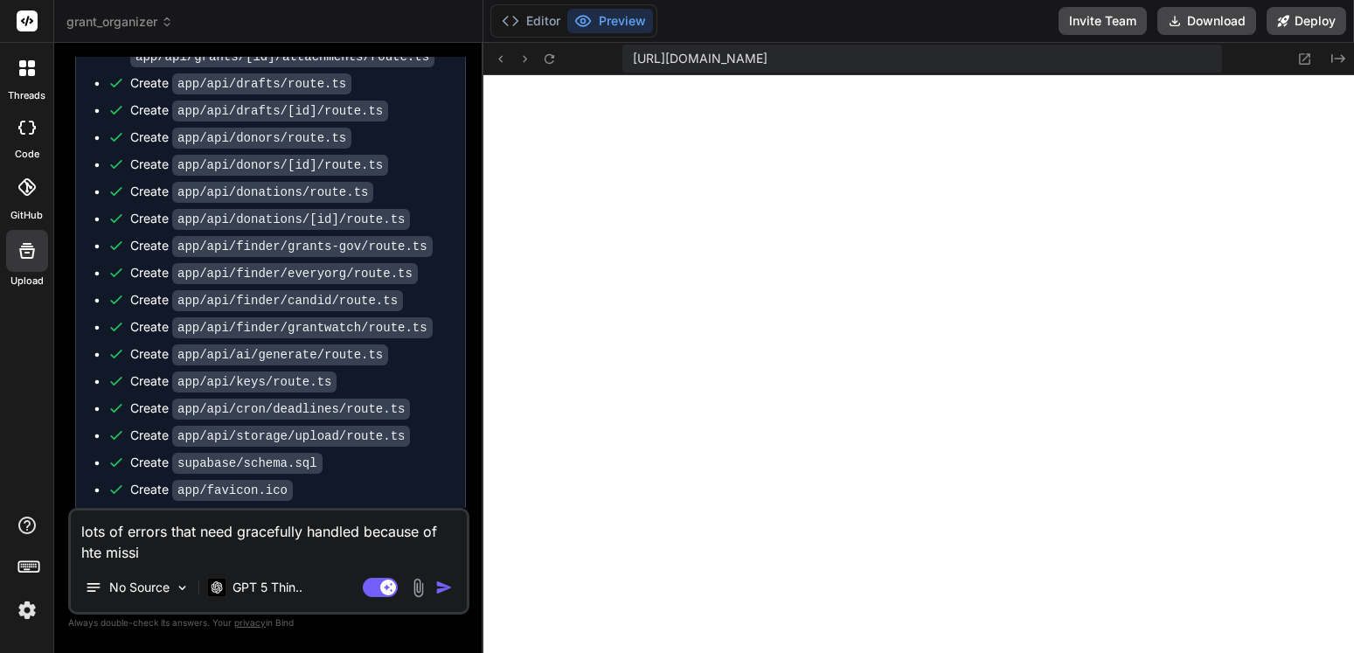
type textarea "lots of errors that need gracefully handled because of hte missin"
type textarea "x"
type textarea "lots of errors that need gracefully handled because of hte missing"
type textarea "x"
type textarea "lots of errors that need gracefully handled because of hte missing"
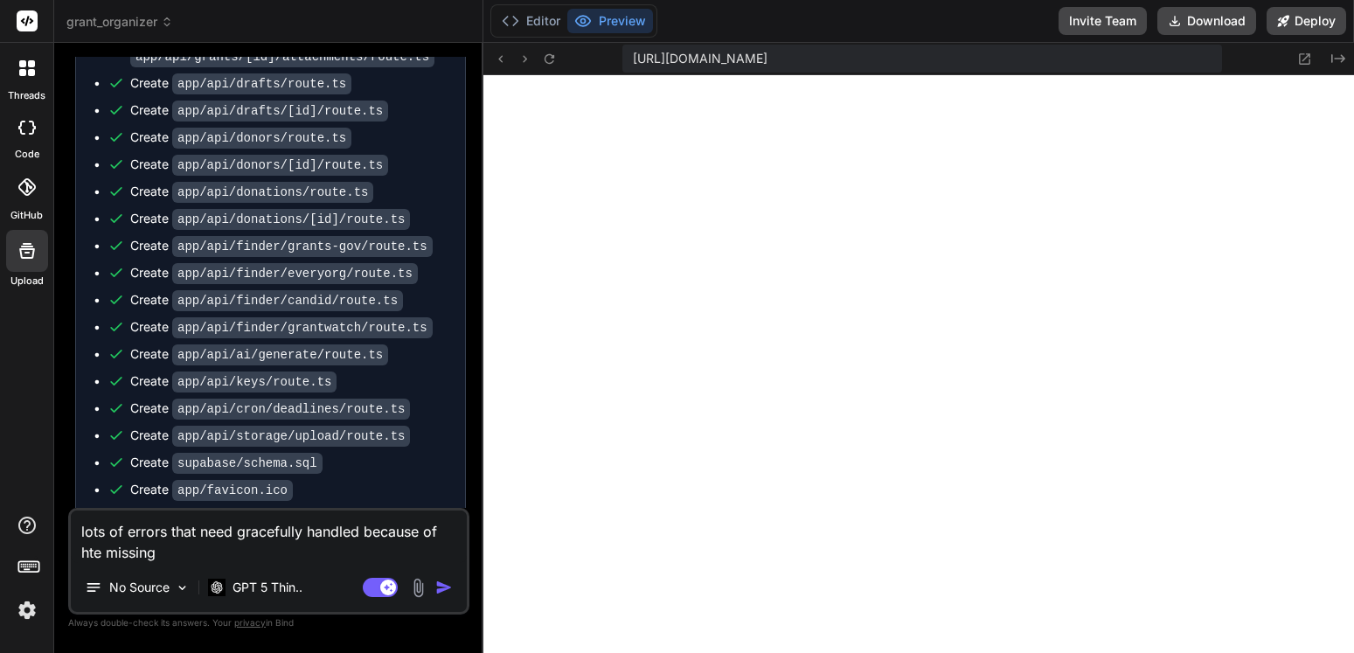
type textarea "x"
type textarea "lots of errors that need gracefully handled because of hte missing k"
type textarea "x"
type textarea "lots of errors that need gracefully handled because of hte missing ke"
type textarea "x"
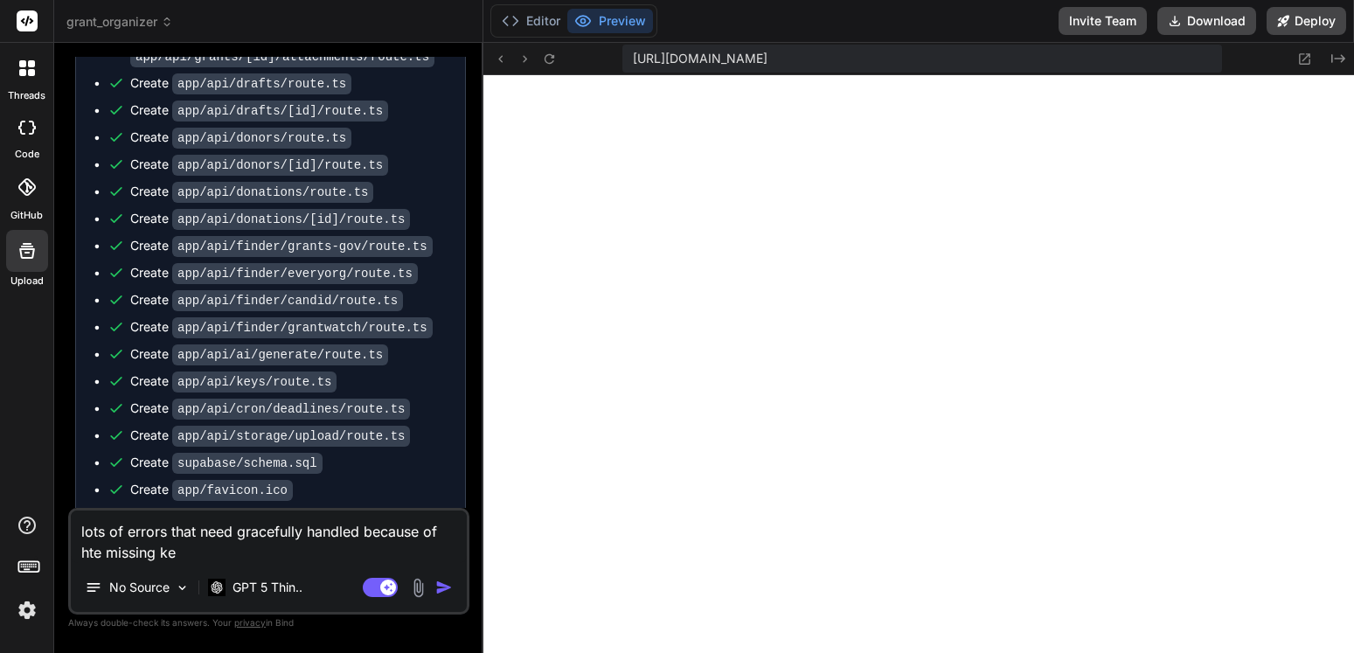
type textarea "lots of errors that need gracefully handled because of hte missing key"
type textarea "x"
type textarea "lots of errors that need gracefully handled because of hte missing keys"
type textarea "x"
type textarea "lots of errors that need gracefully handled because of hte missing keys,"
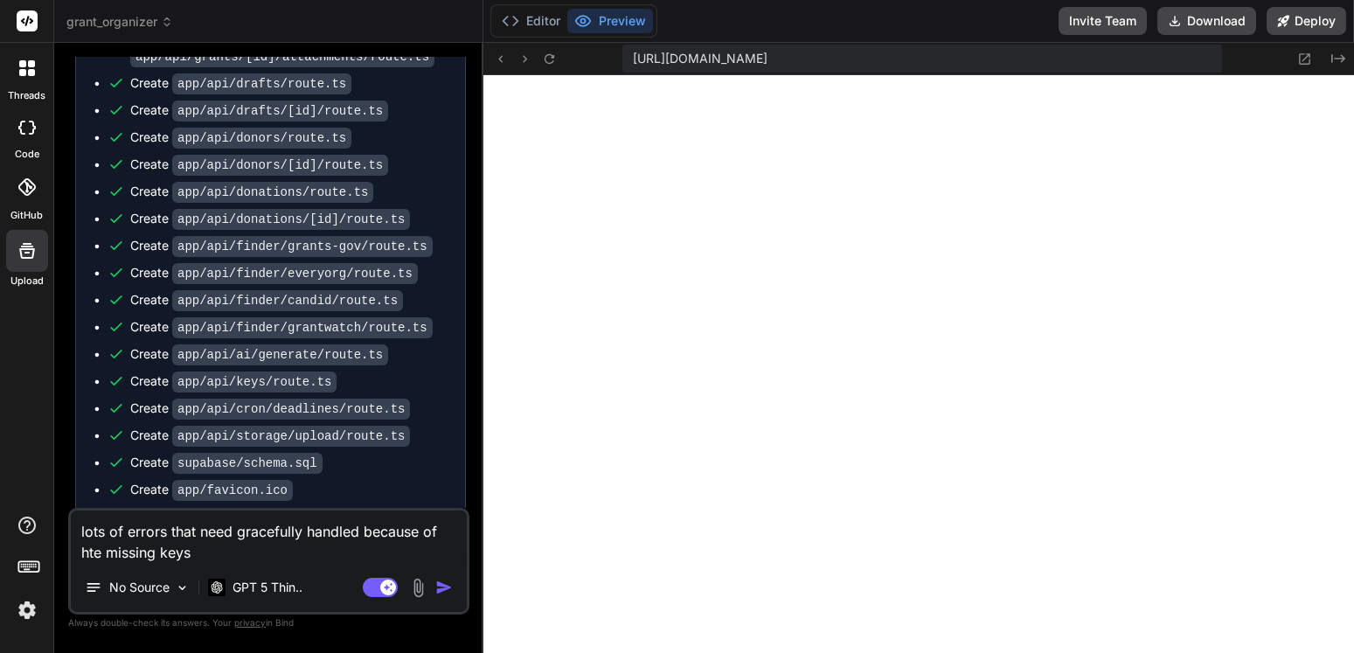
type textarea "x"
type textarea "lots of errors that need gracefully handled because of hte missing keys,"
type textarea "x"
type textarea "lots of errors that need gracefully handled because of hte missing keys, b"
type textarea "x"
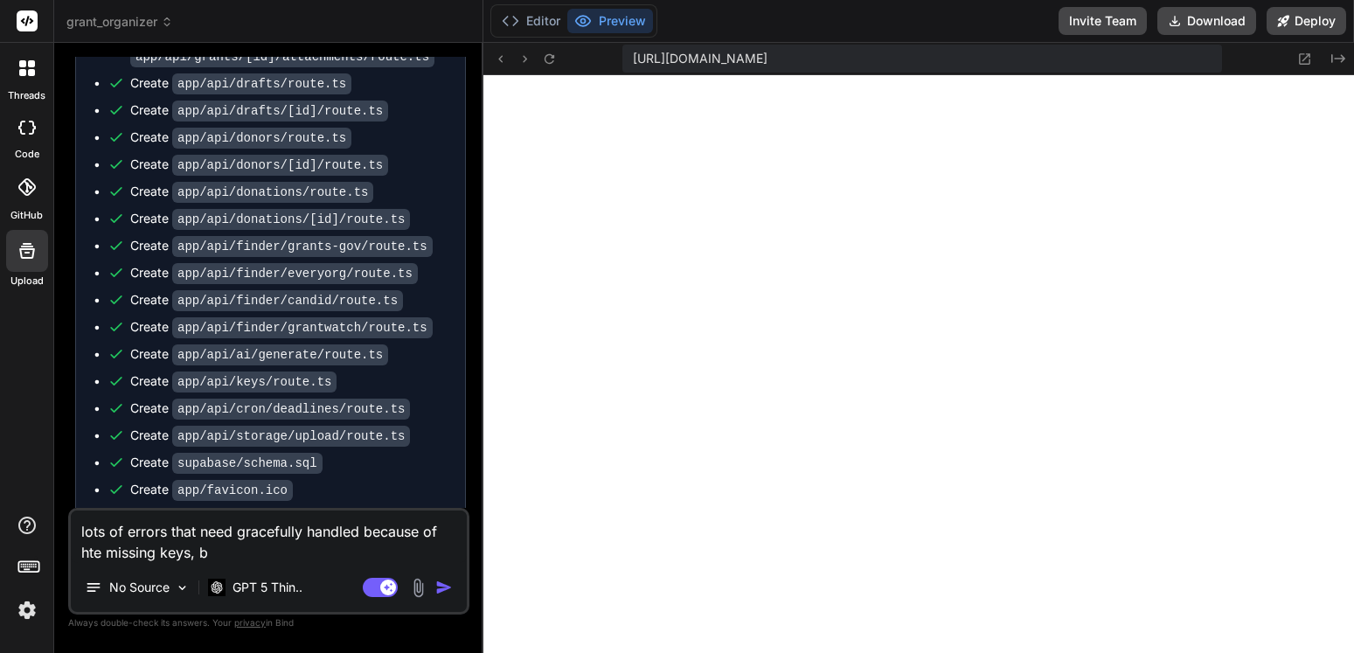
type textarea "lots of errors that need gracefully handled because of hte missing keys, bu"
type textarea "x"
type textarea "lots of errors that need gracefully handled because of hte missing keys, but"
type textarea "x"
type textarea "lots of errors that need gracefully handled because of hte missing keys, but"
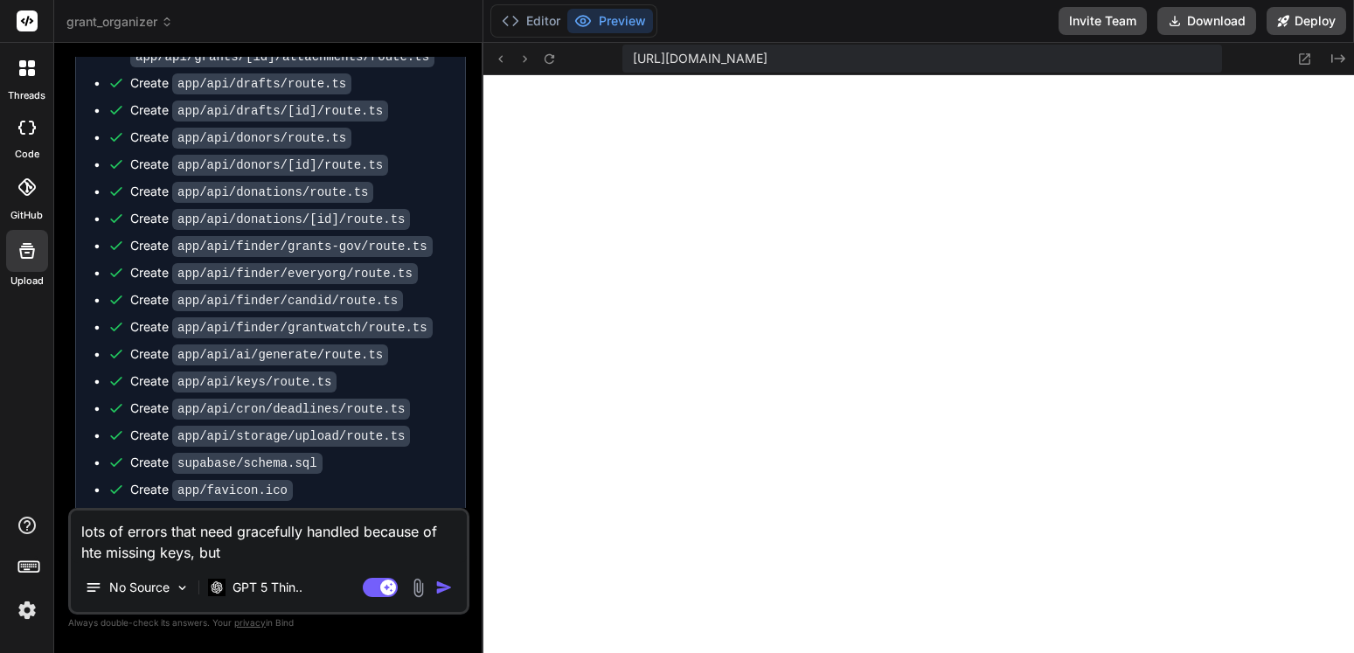
type textarea "x"
type textarea "lots of errors that need gracefully handled because of hte missing keys, but t"
type textarea "x"
type textarea "lots of errors that need gracefully handled because of hte missing keys, but th"
type textarea "x"
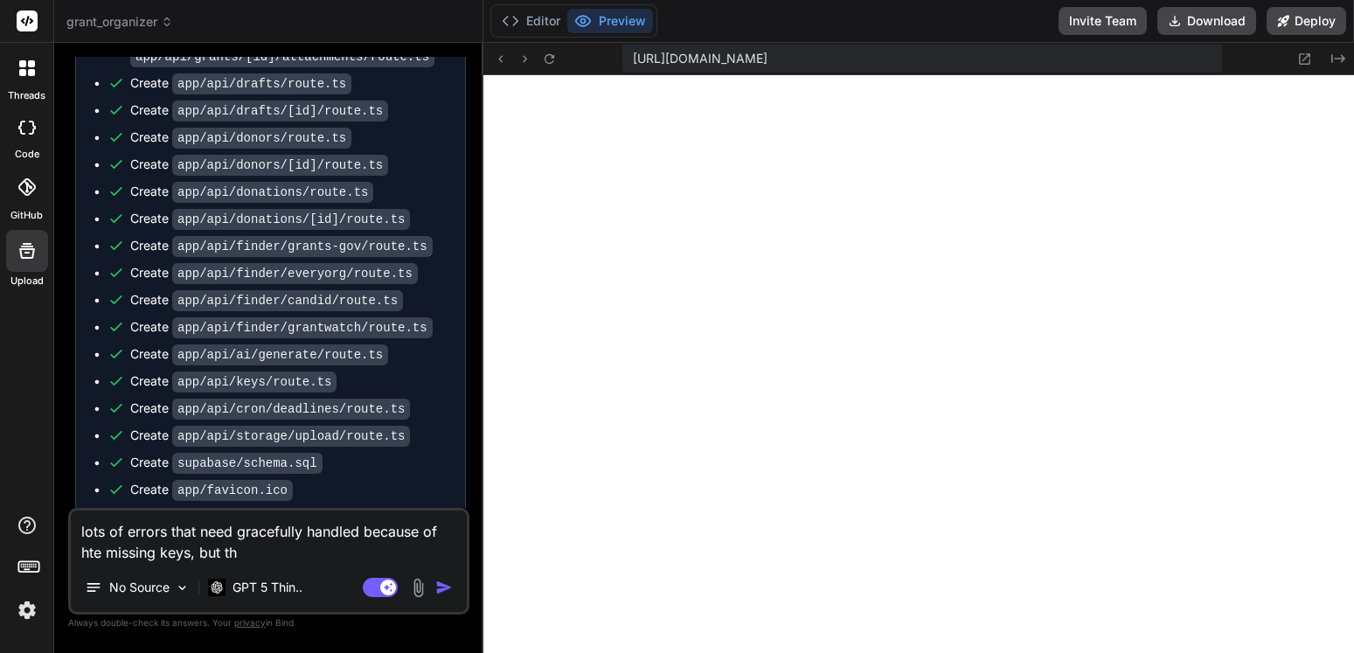
type textarea "lots of errors that need gracefully handled because of hte missing keys, but the"
type textarea "x"
type textarea "lots of errors that need gracefully handled because of hte missing keys, but the"
type textarea "x"
type textarea "lots of errors that need gracefully handled because of hte missing keys, but th…"
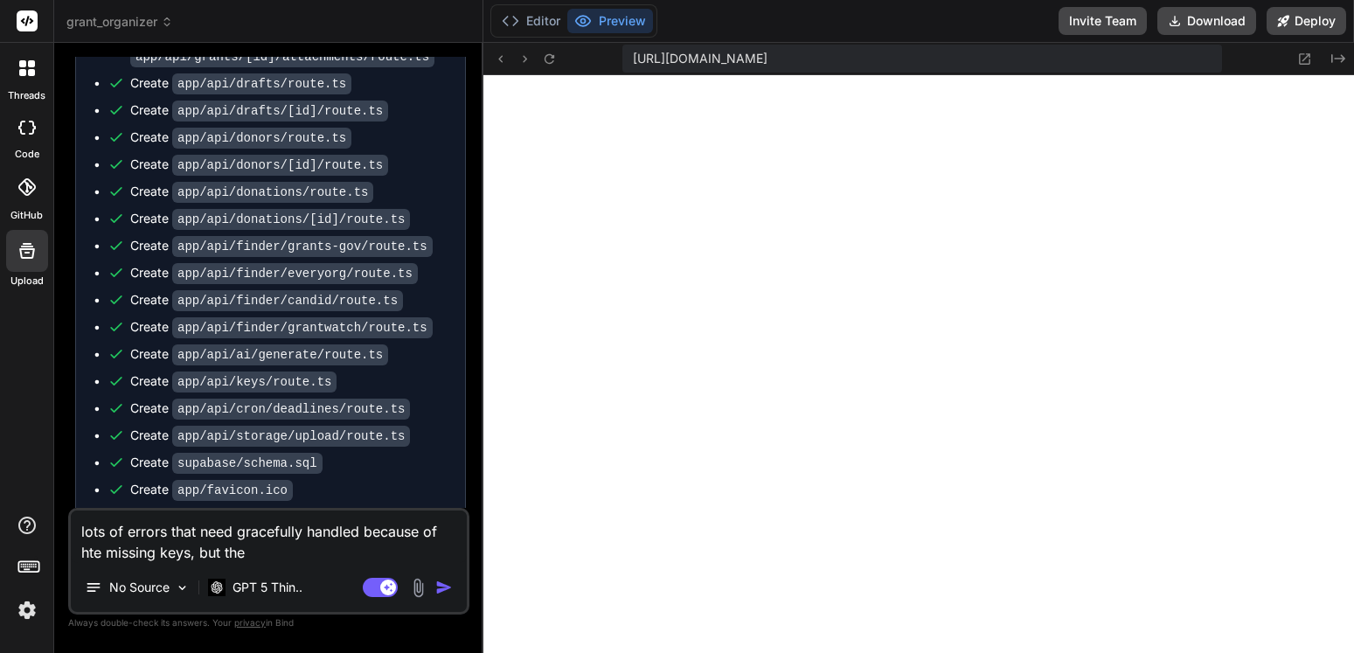
type textarea "x"
type textarea "lots of errors that need gracefully handled because of hte missing keys, but th…"
type textarea "x"
type textarea "lots of errors that need gracefully handled because of hte missing keys, but th…"
type textarea "x"
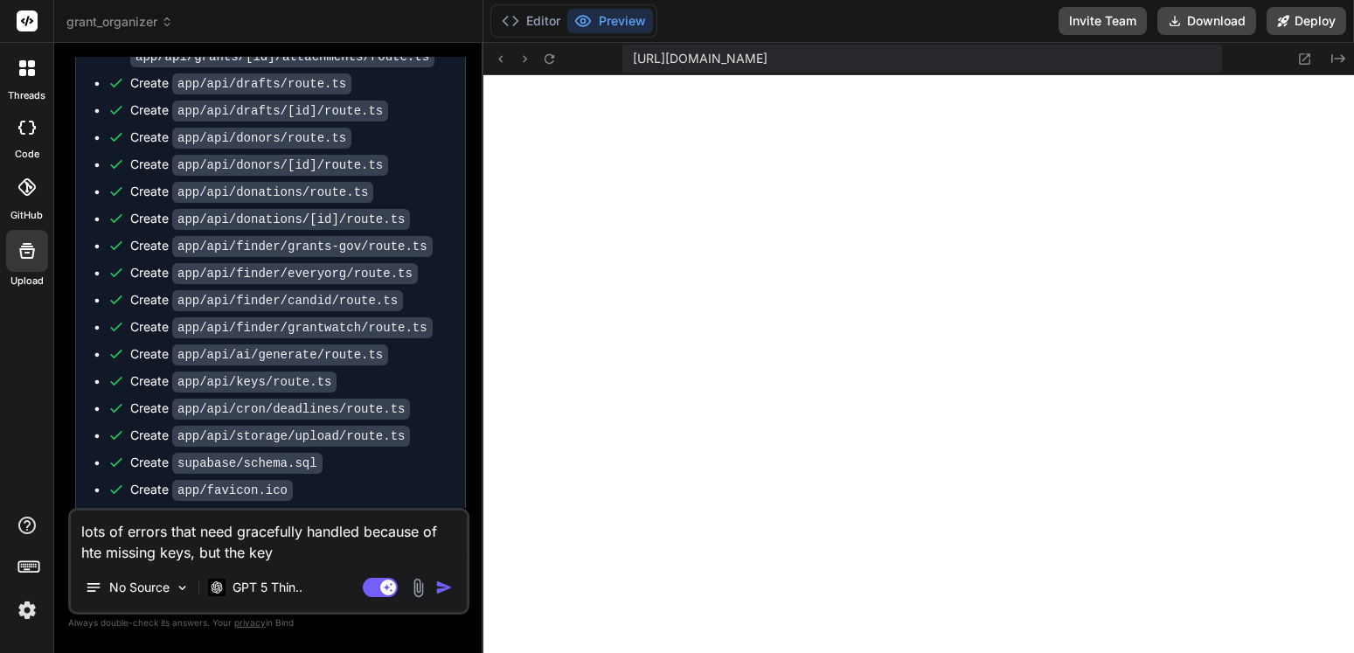
type textarea "lots of errors that need gracefully handled because of hte missing keys, but th…"
type textarea "x"
type textarea "lots of errors that need gracefully handled because of hte missing keys, but th…"
type textarea "x"
type textarea "lots of errors that need gracefully handled because of hte missing keys, but th…"
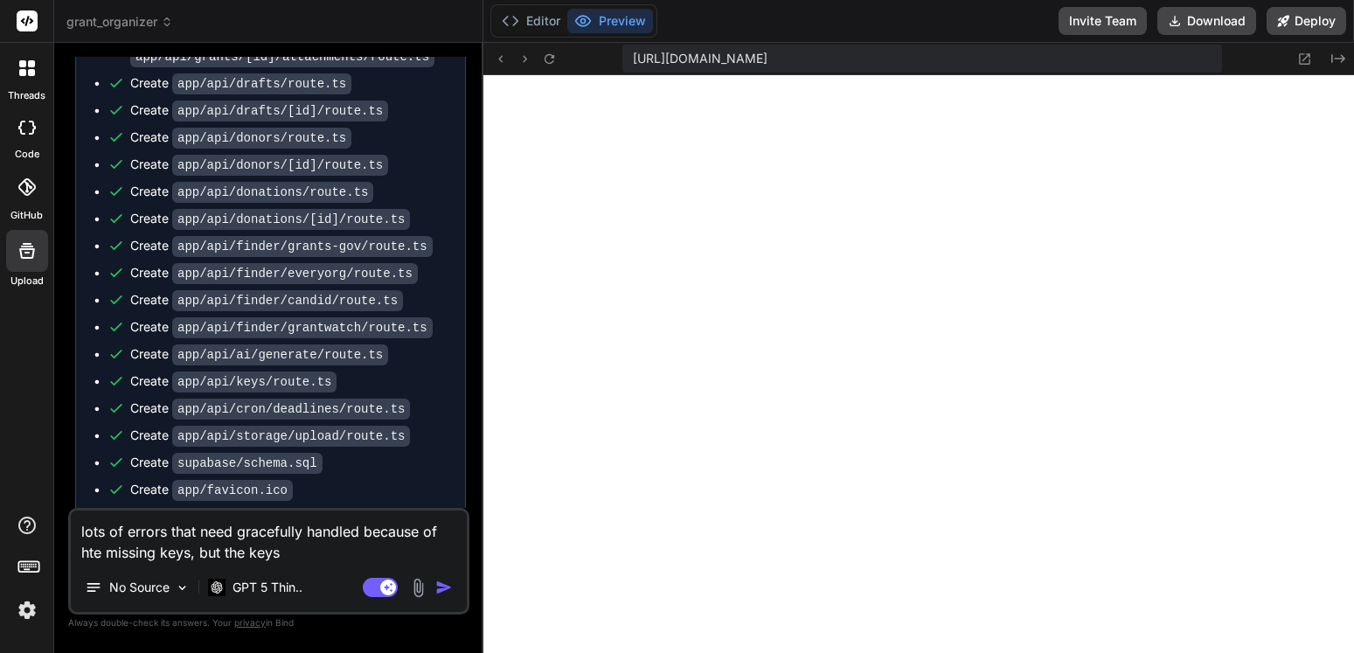
type textarea "x"
type textarea "lots of errors that need gracefully handled because of hte missing keys, but th…"
type textarea "x"
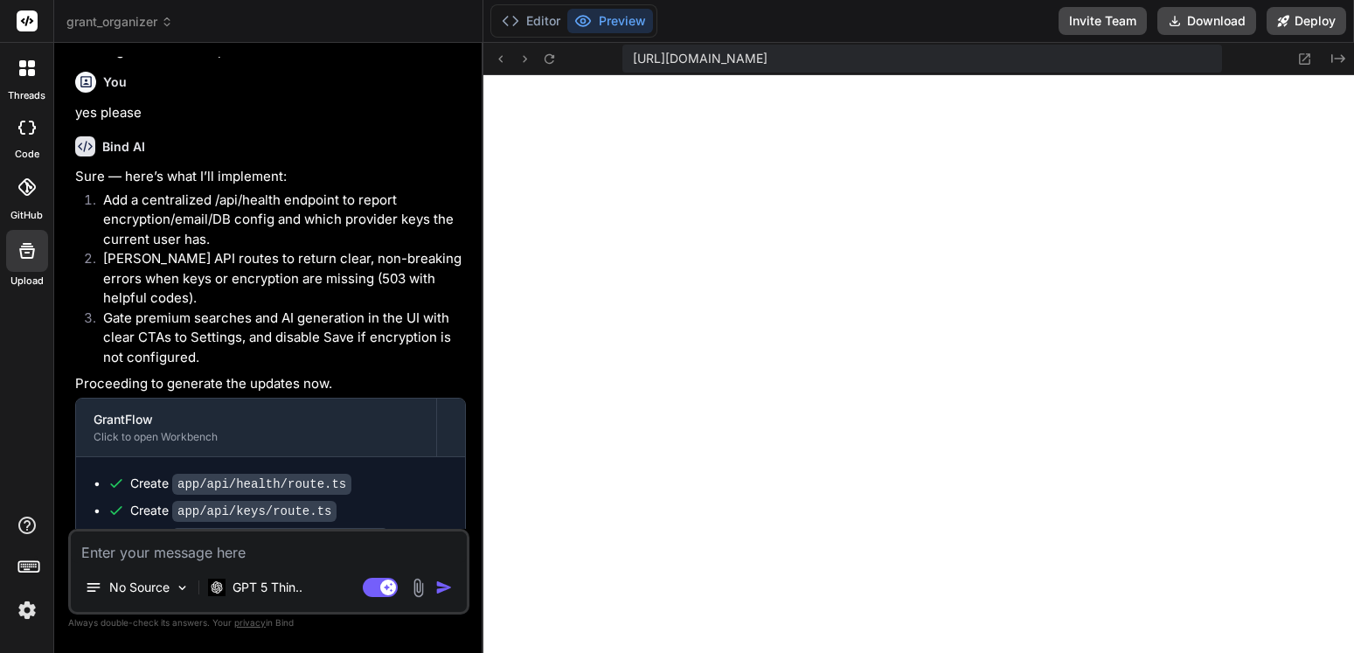
scroll to position [6504, 0]
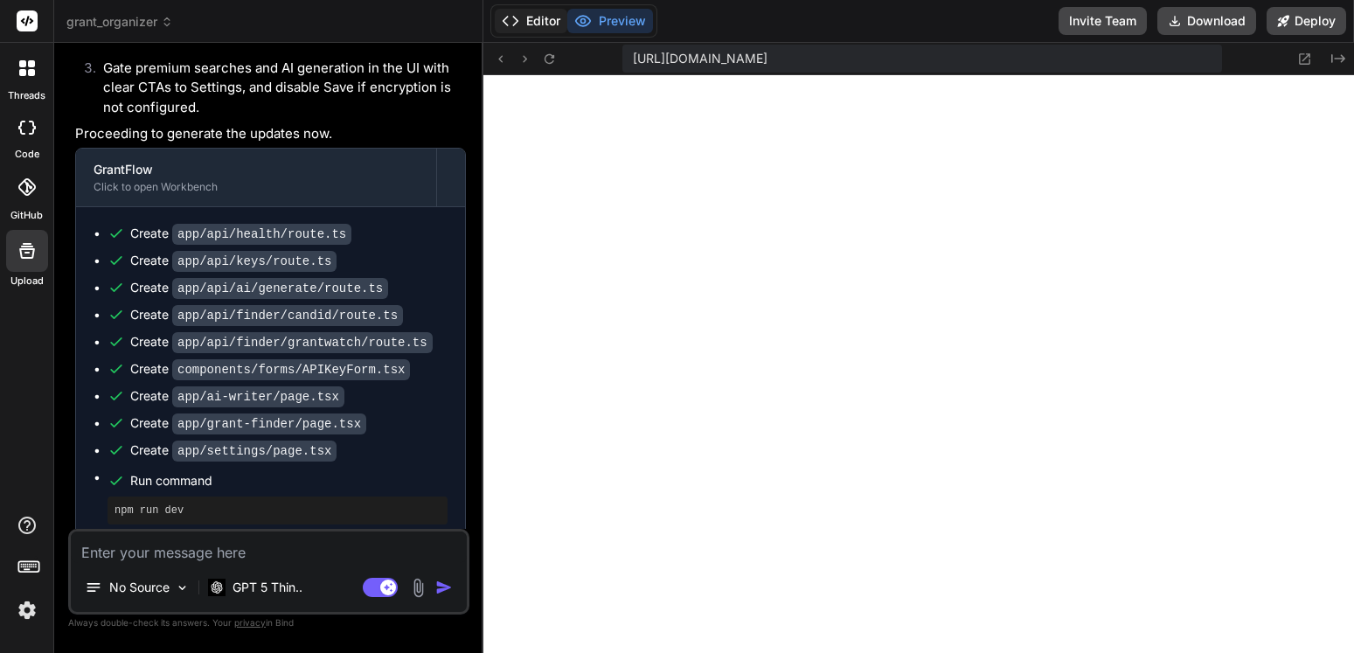
click at [540, 20] on button "Editor" at bounding box center [531, 21] width 73 height 24
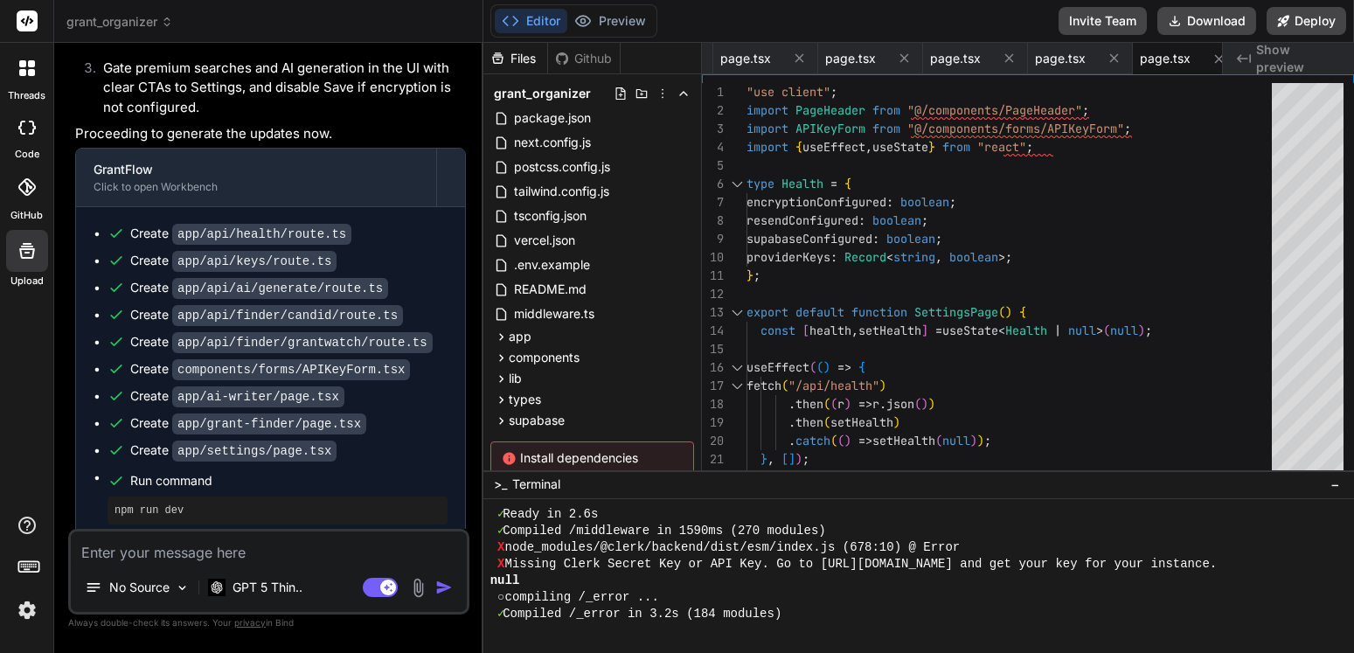
click at [1314, 570] on div "X Missing Clerk Secret Key or API Key. Go to [URL][DOMAIN_NAME] and get your ke…" at bounding box center [908, 564] width 837 height 17
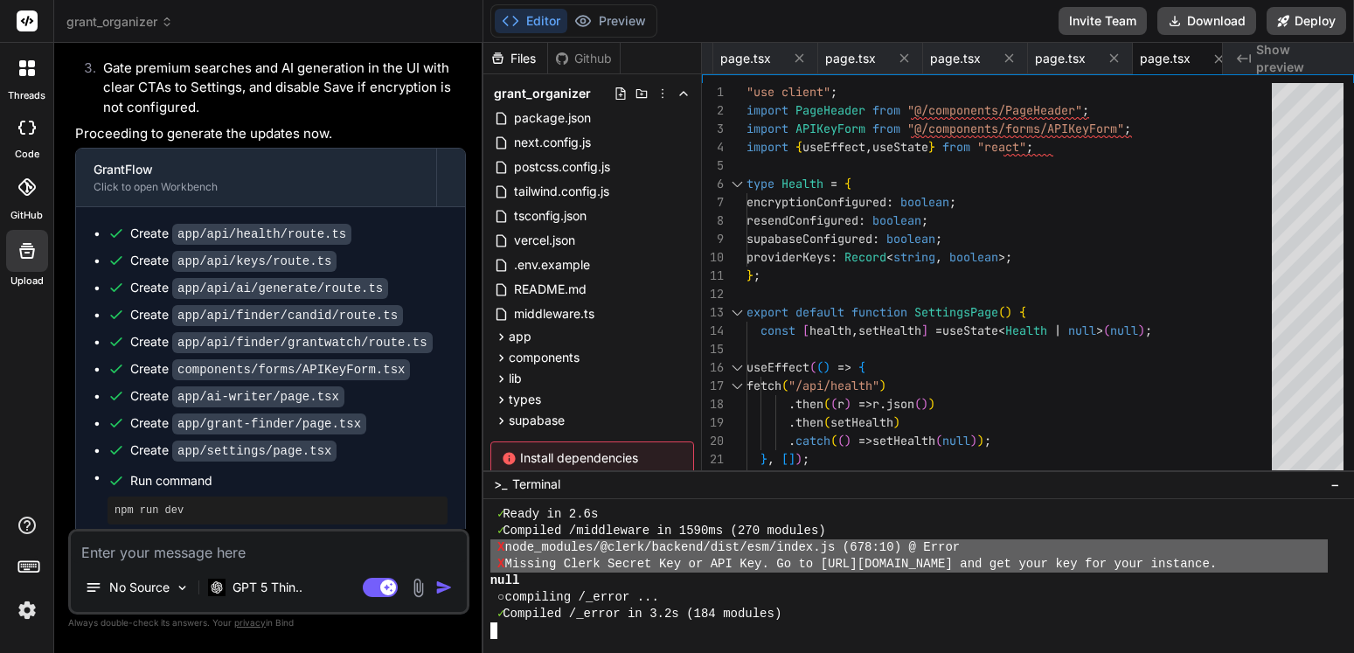
drag, startPoint x: 1314, startPoint y: 570, endPoint x: 477, endPoint y: 545, distance: 836.8
click at [477, 545] on div "grant_organizer Created with Pixso. Bind AI Web Search Created with Pixso. Code…" at bounding box center [704, 326] width 1300 height 653
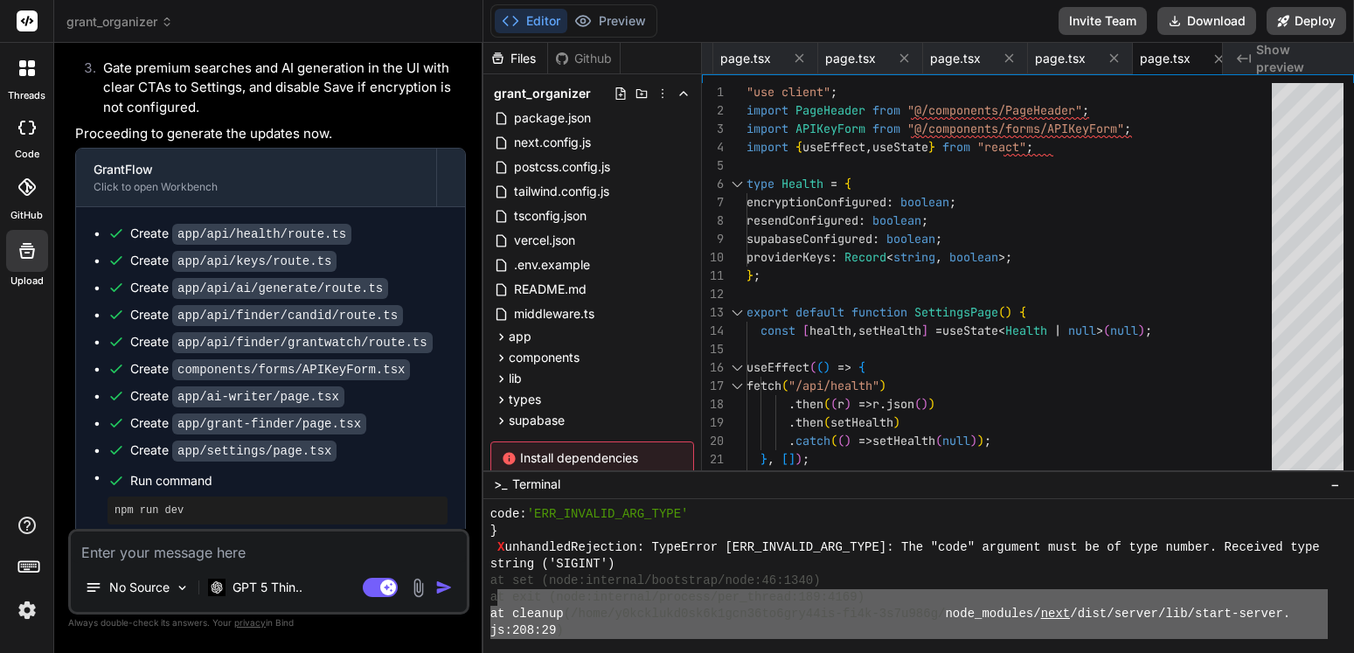
scroll to position [6888, 0]
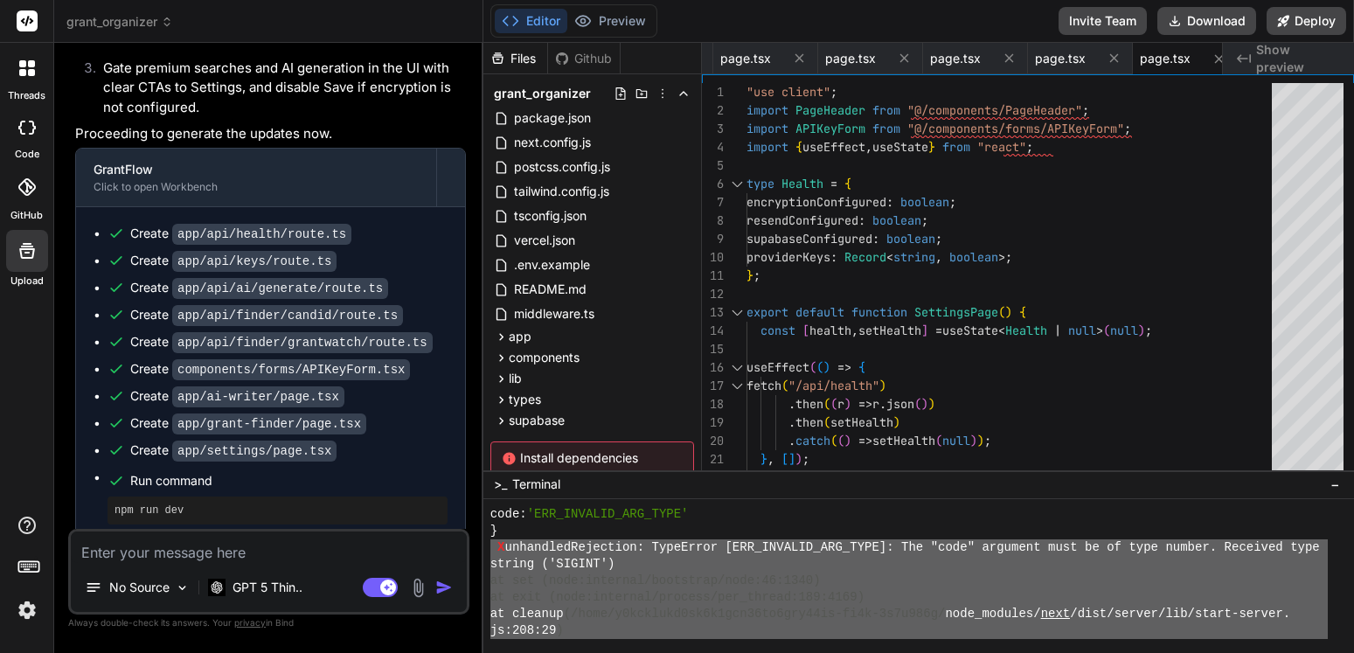
drag, startPoint x: 897, startPoint y: 615, endPoint x: 488, endPoint y: 545, distance: 415.1
click at [488, 545] on div """"""""""""""""""""""""""""""""" llllllllllllllllllllllllllllllll code: 'ERR_IN…" at bounding box center [918, 576] width 871 height 154
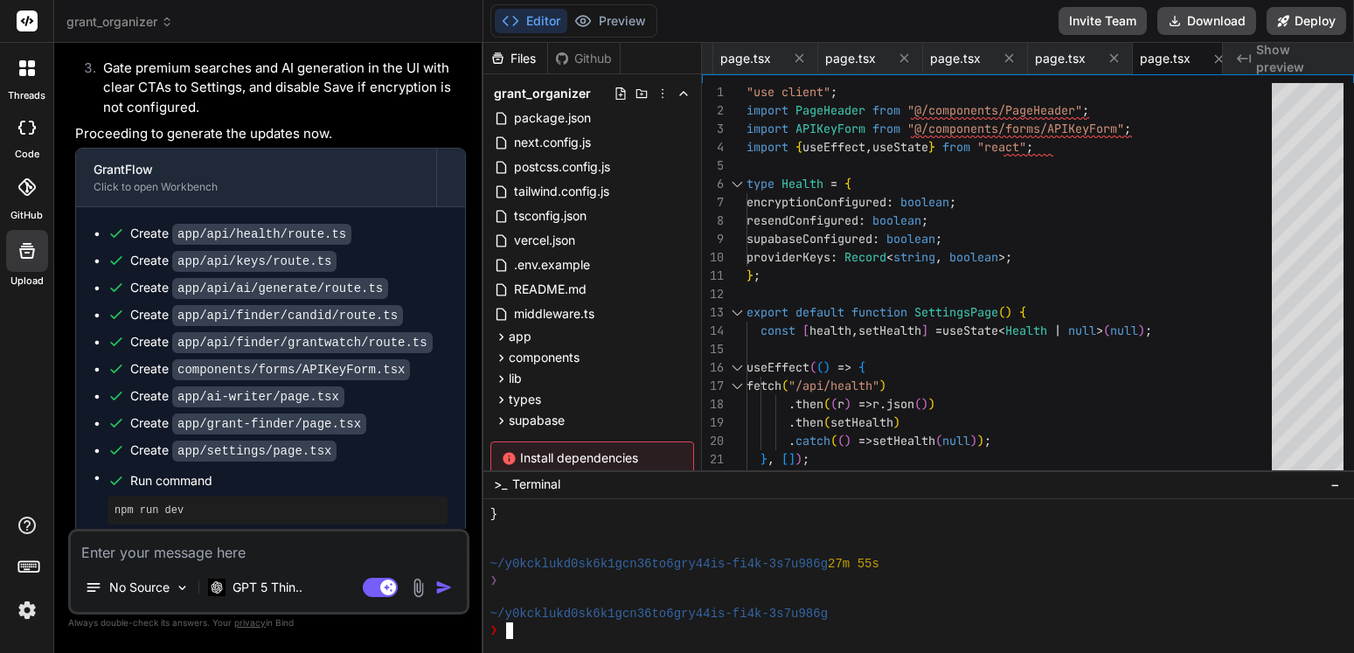
scroll to position [7473, 0]
click at [204, 552] on textarea at bounding box center [269, 546] width 396 height 31
paste textarea "Lorem ip d sitam-consec AdiP eli sed doeius “TempoRinc” — u laboreet dol magnaa…"
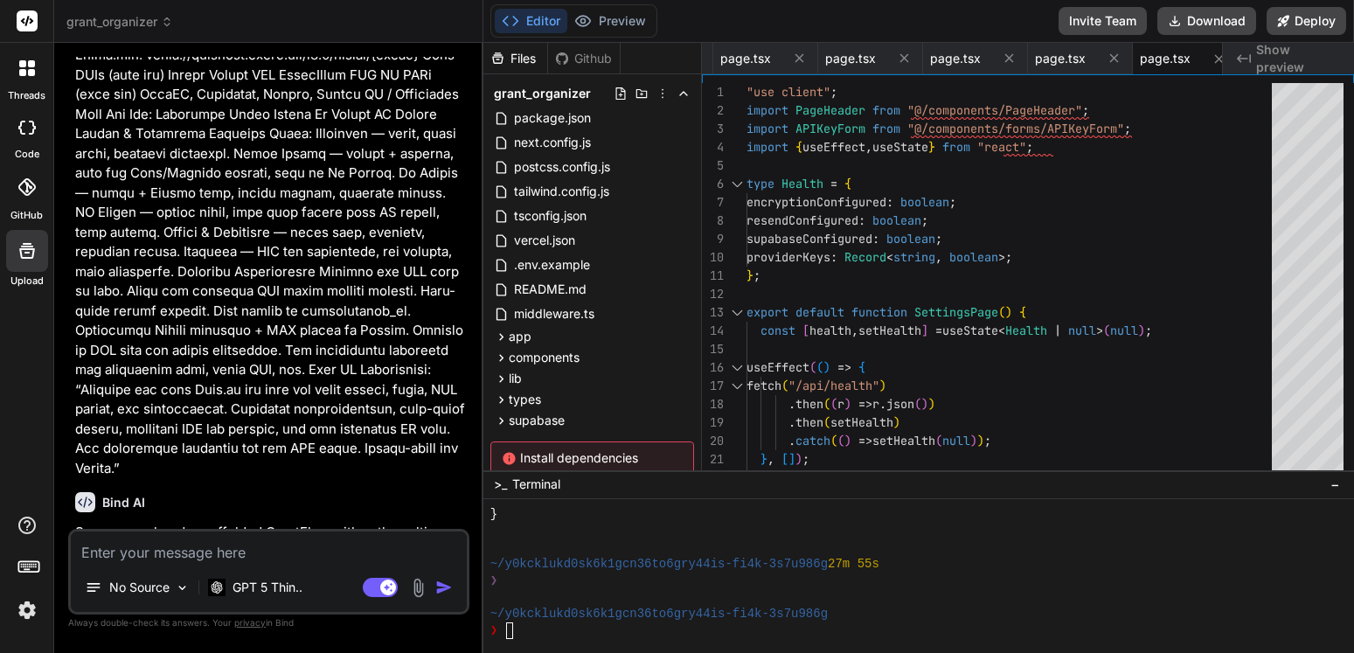
scroll to position [8064, 0]
